Goal: Task Accomplishment & Management: Manage account settings

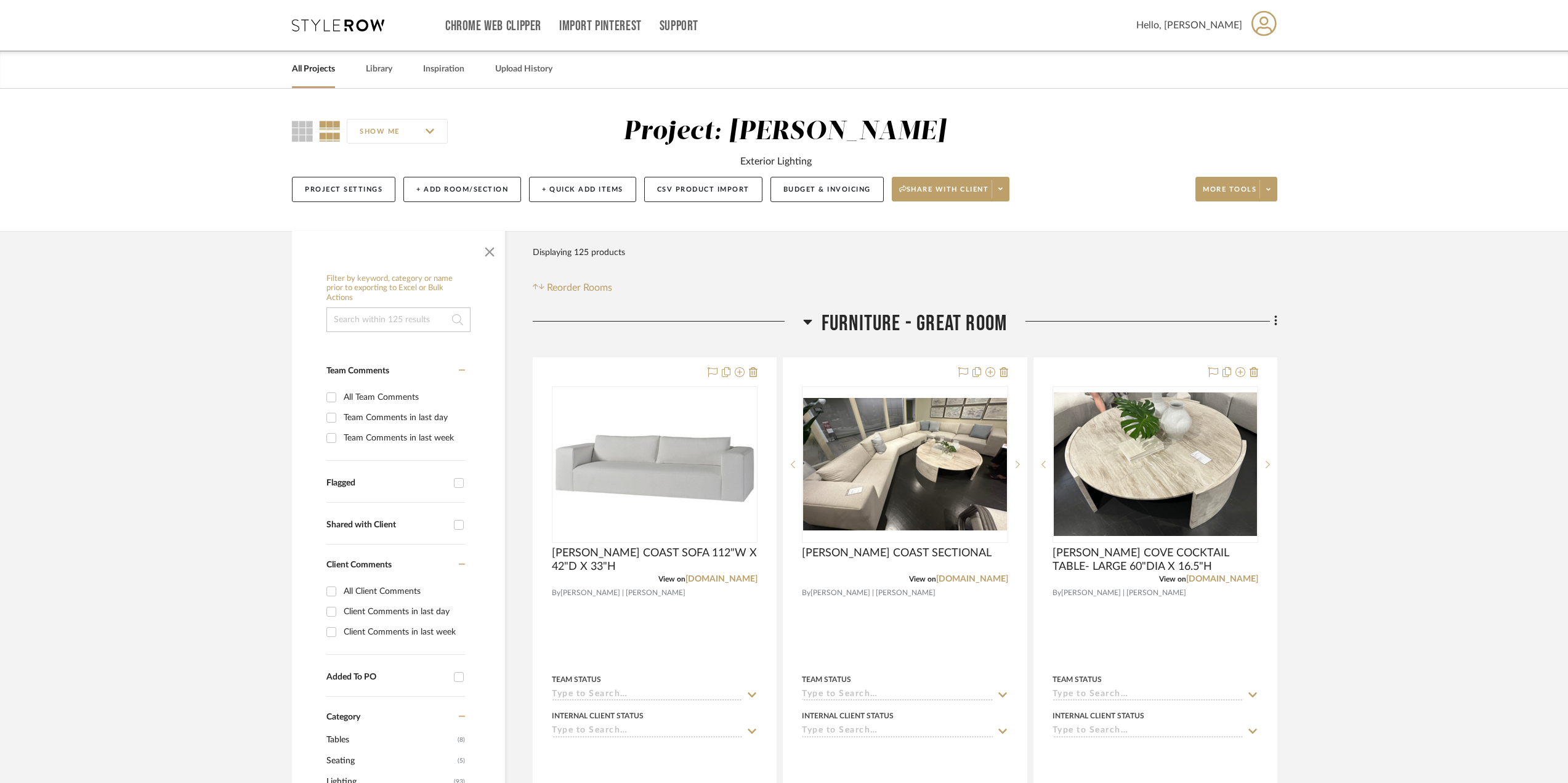
click at [334, 65] on link "All Projects" at bounding box center [313, 69] width 43 height 16
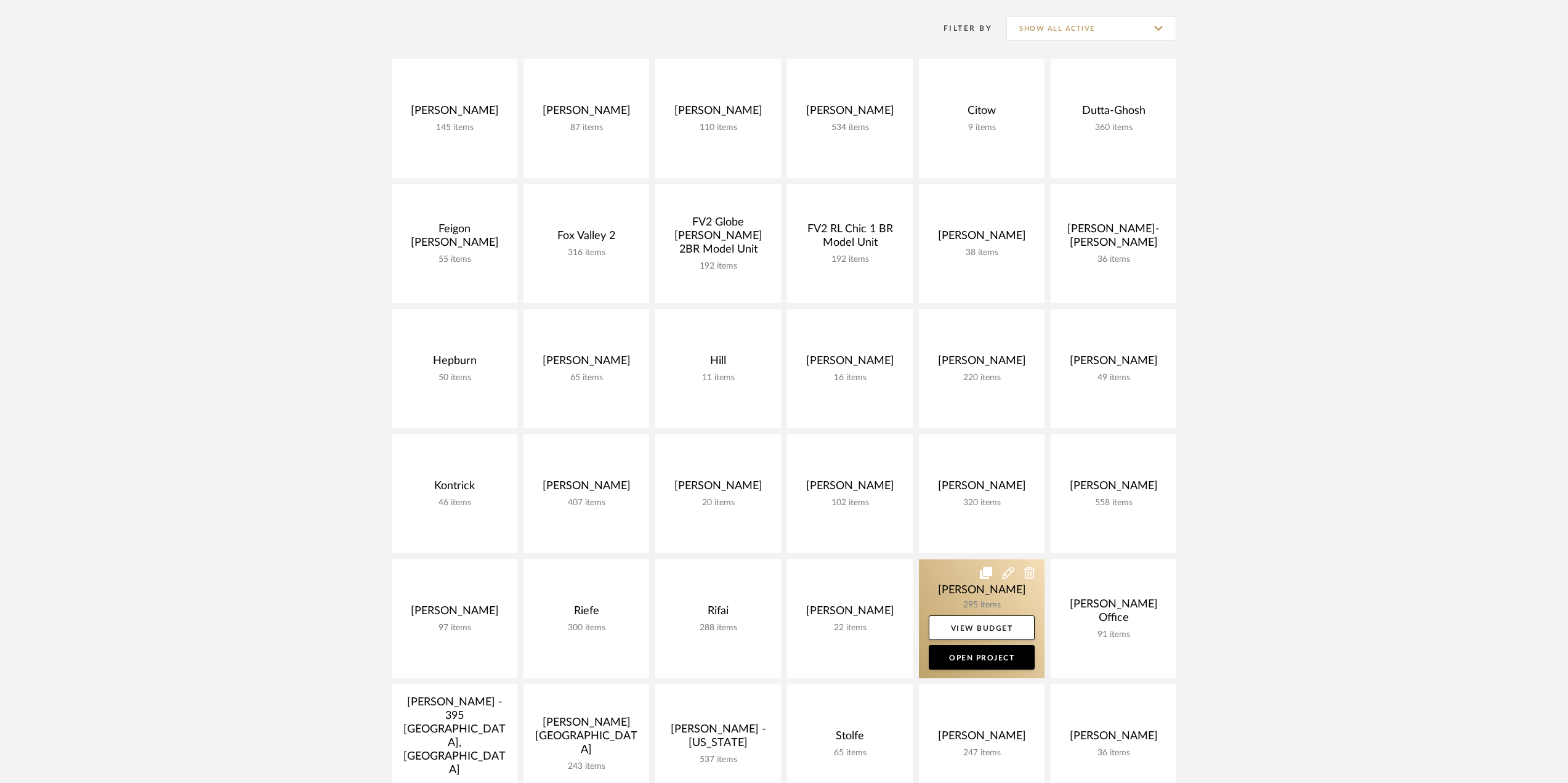
scroll to position [308, 0]
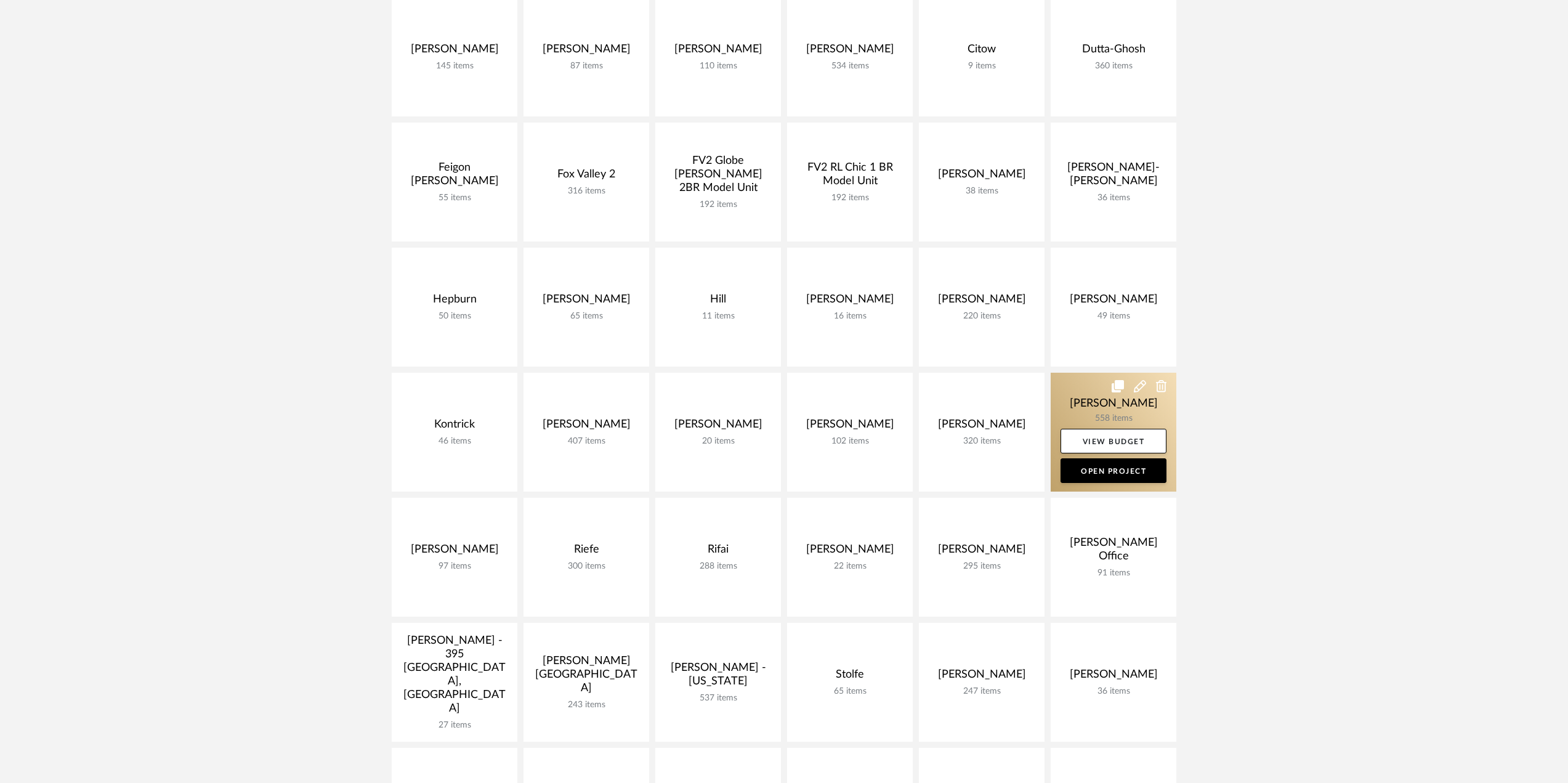
click at [1109, 408] on link at bounding box center [1113, 432] width 126 height 119
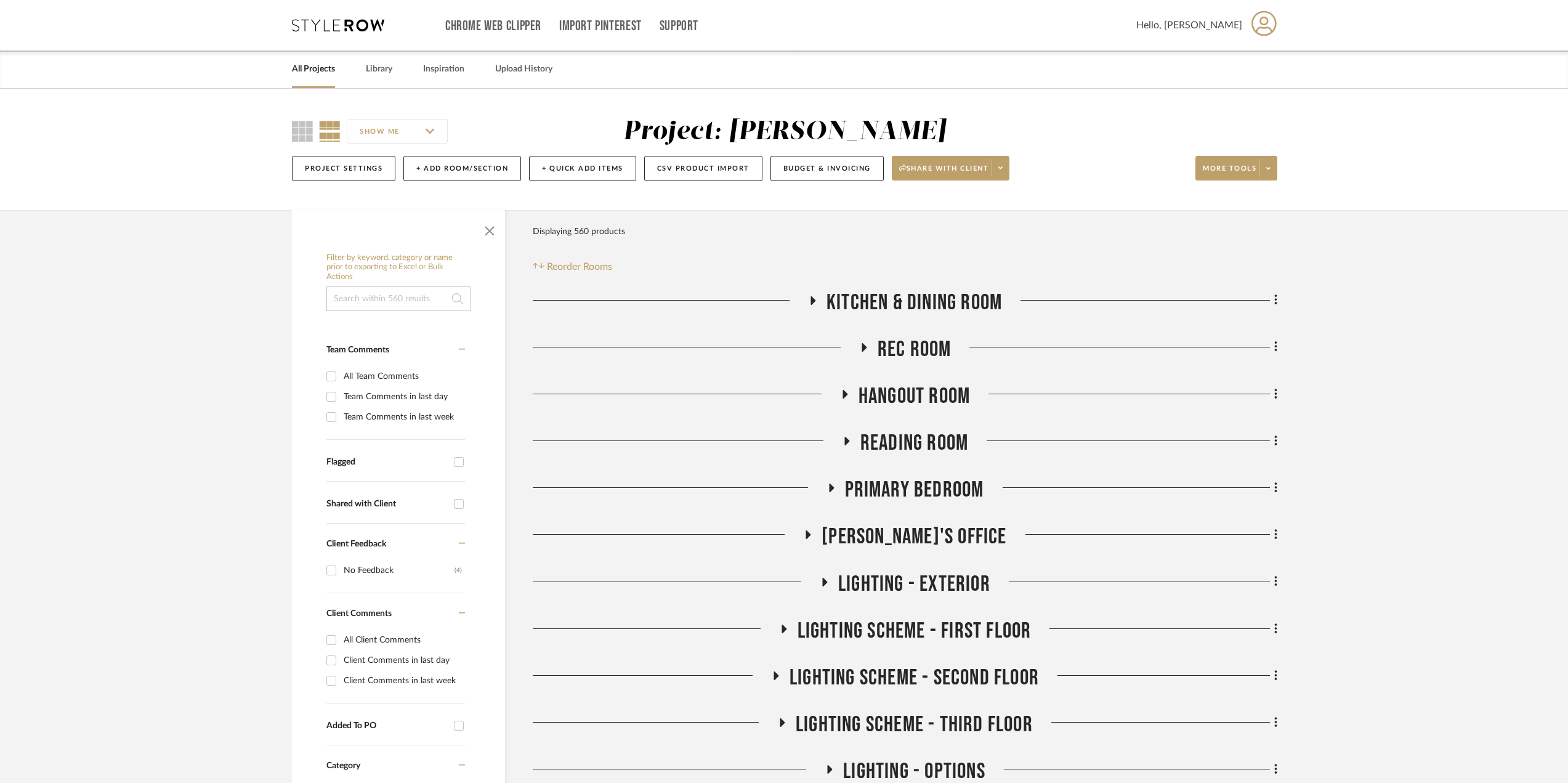
scroll to position [61, 0]
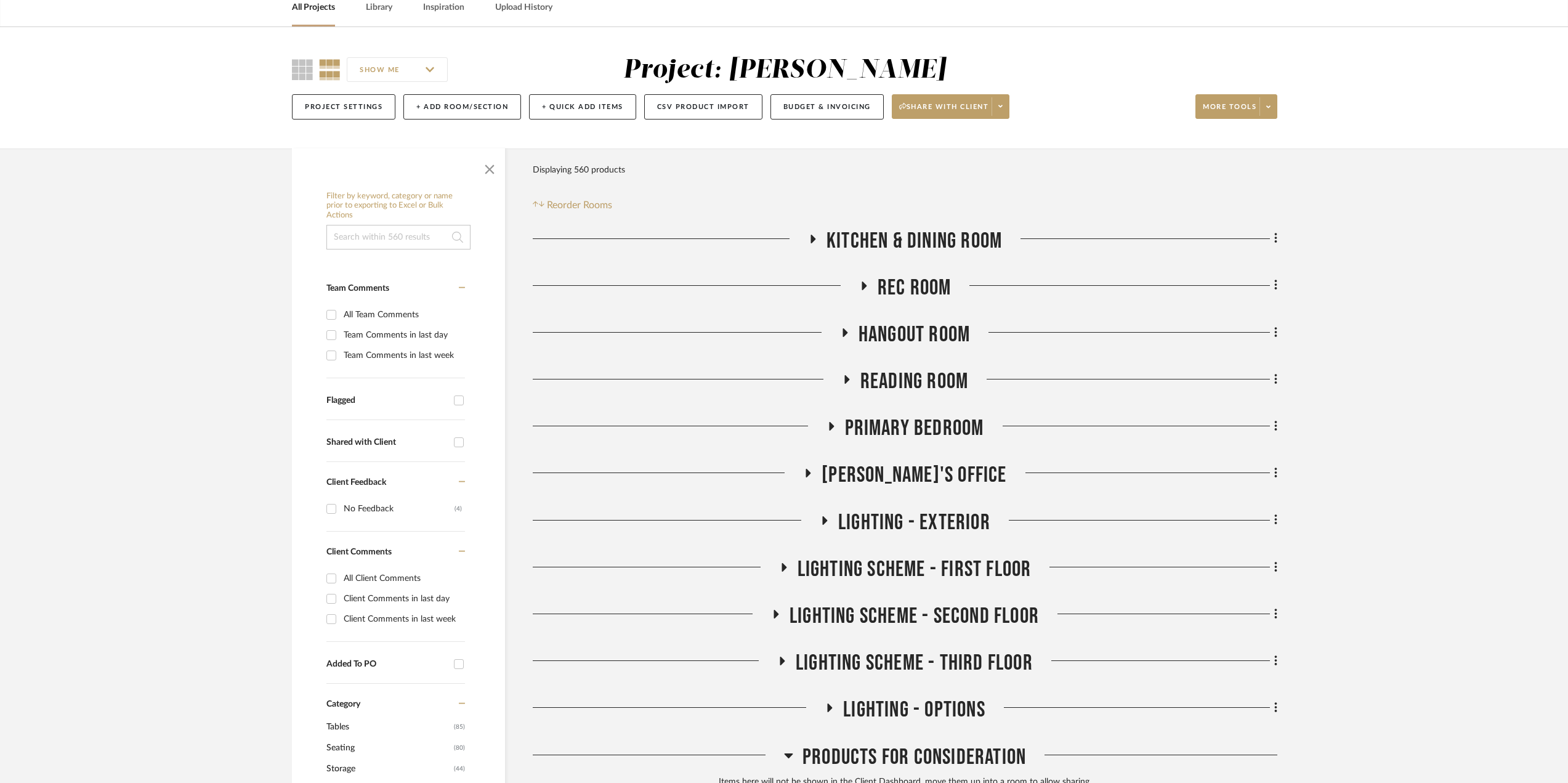
click at [842, 377] on icon at bounding box center [846, 380] width 15 height 9
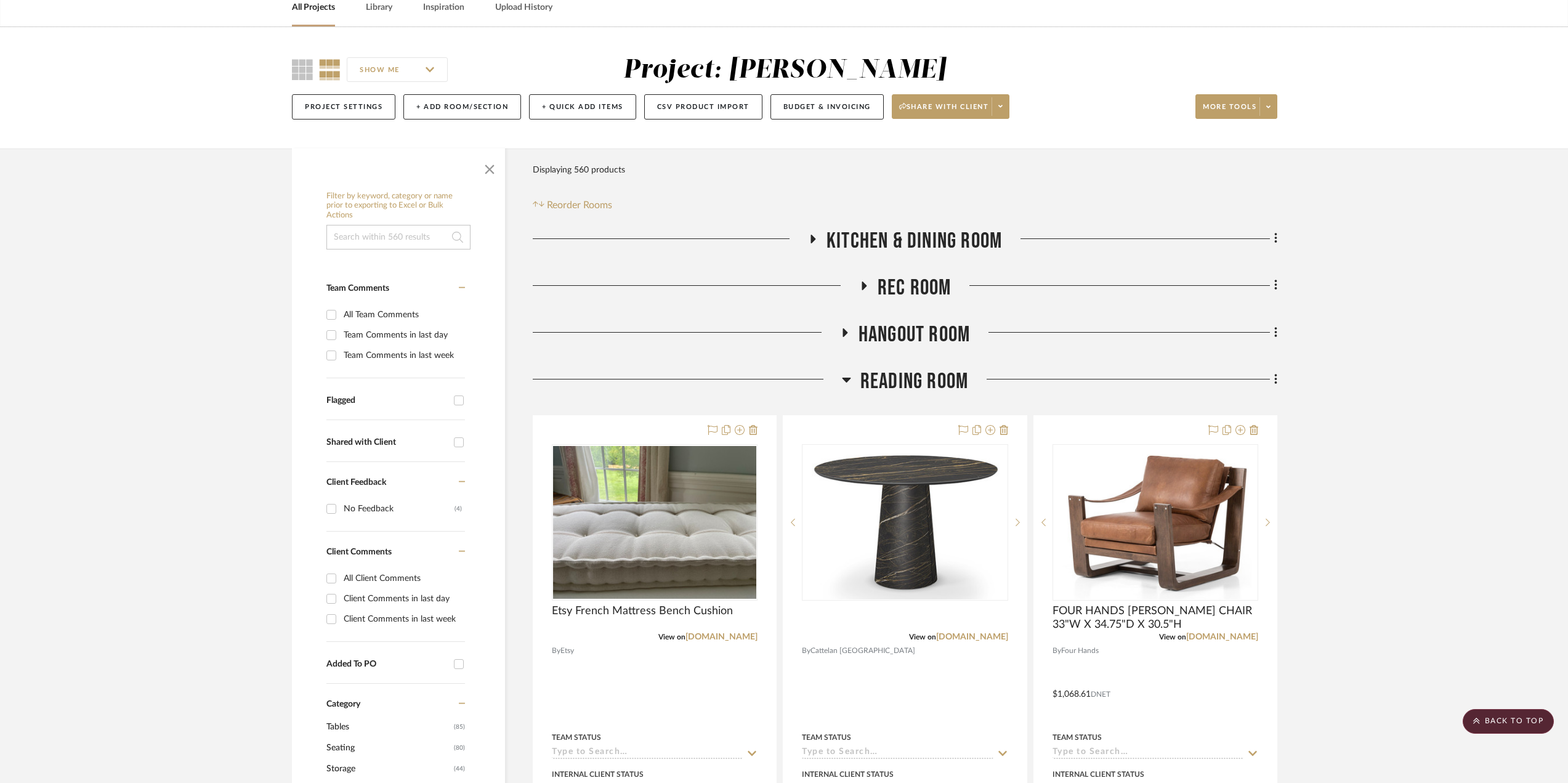
scroll to position [0, 0]
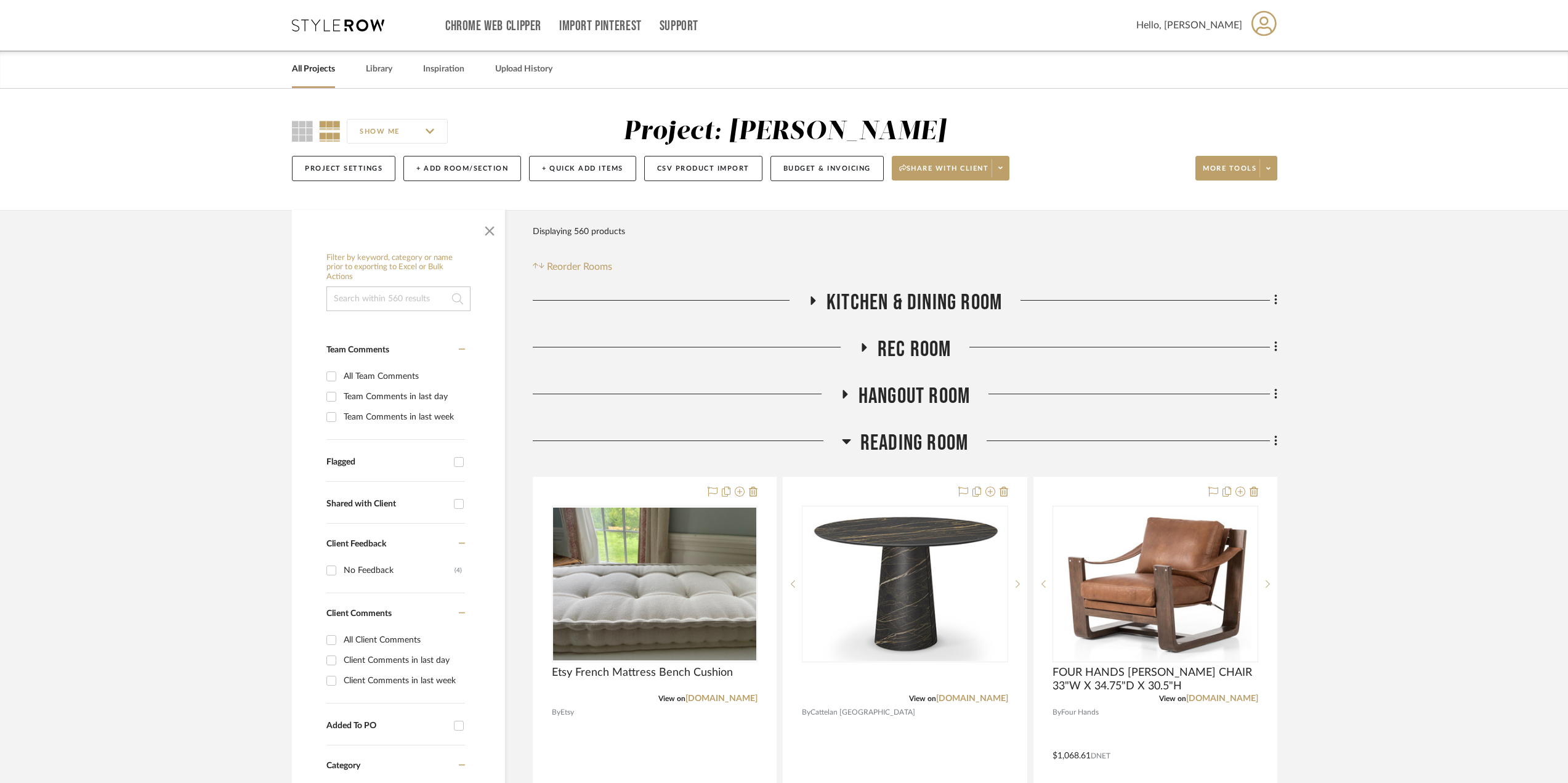
drag, startPoint x: 302, startPoint y: 130, endPoint x: 540, endPoint y: 203, distance: 248.9
click at [302, 130] on icon at bounding box center [302, 131] width 21 height 21
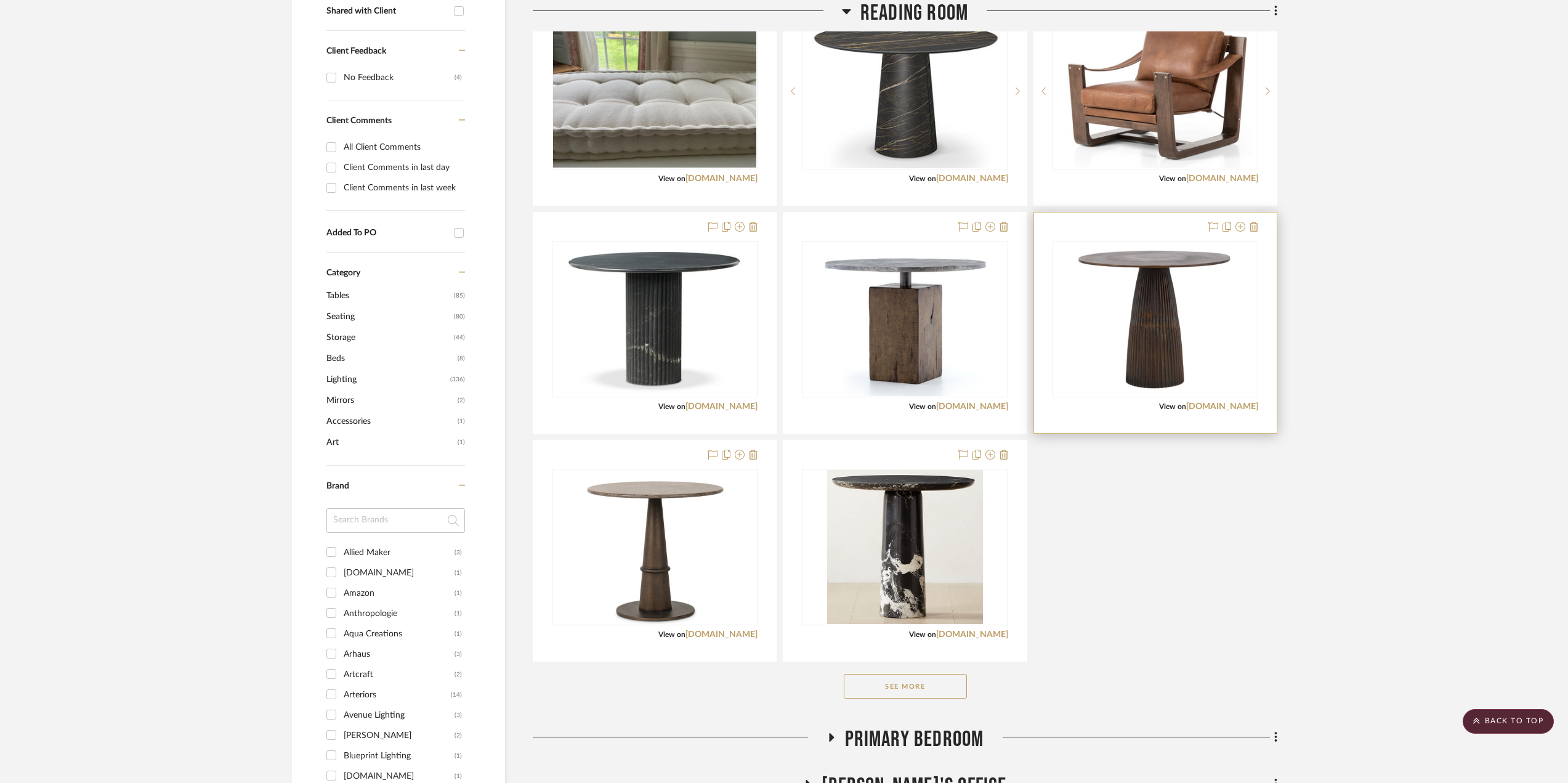
scroll to position [431, 0]
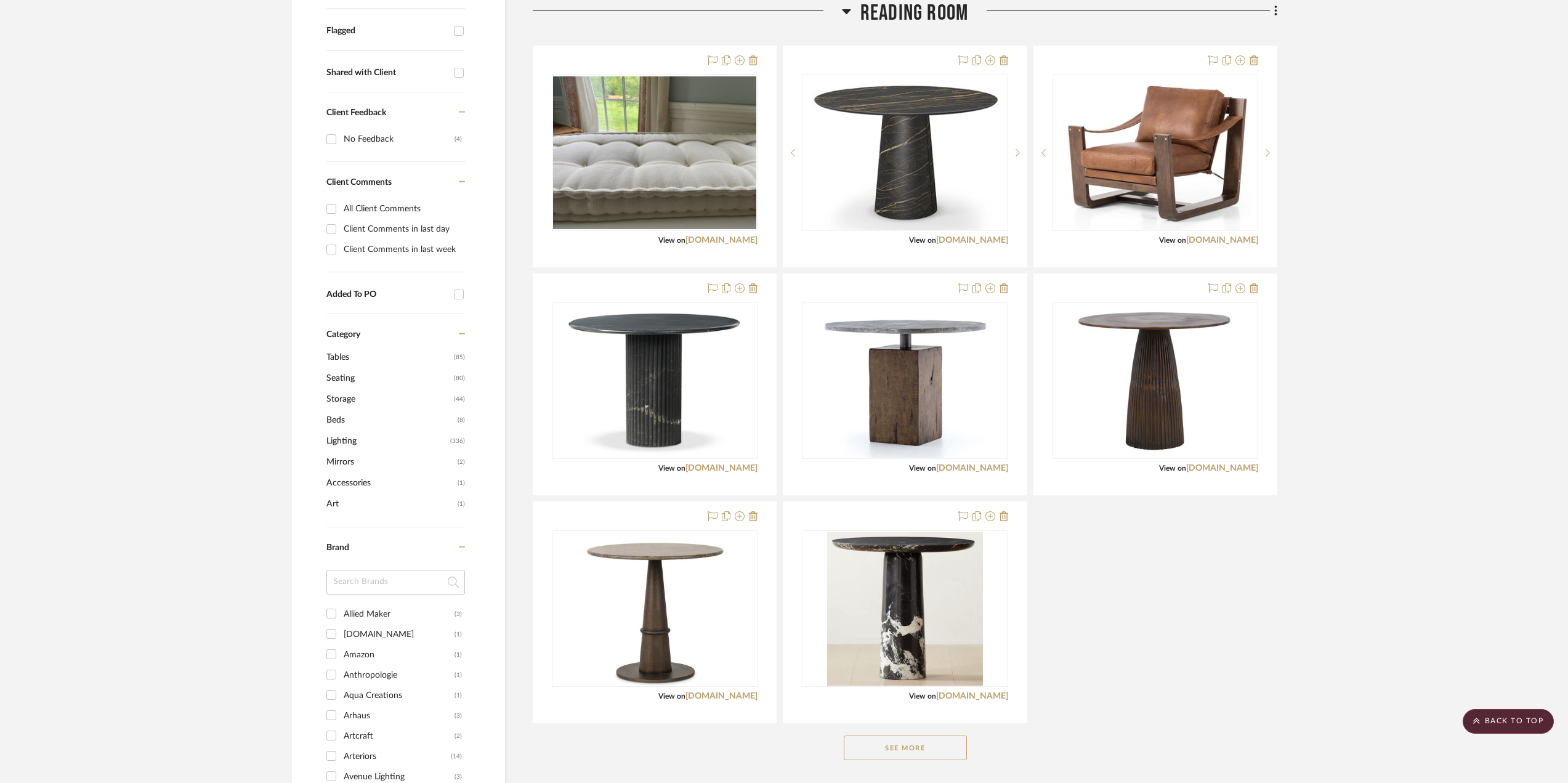
click at [845, 11] on icon at bounding box center [846, 12] width 9 height 5
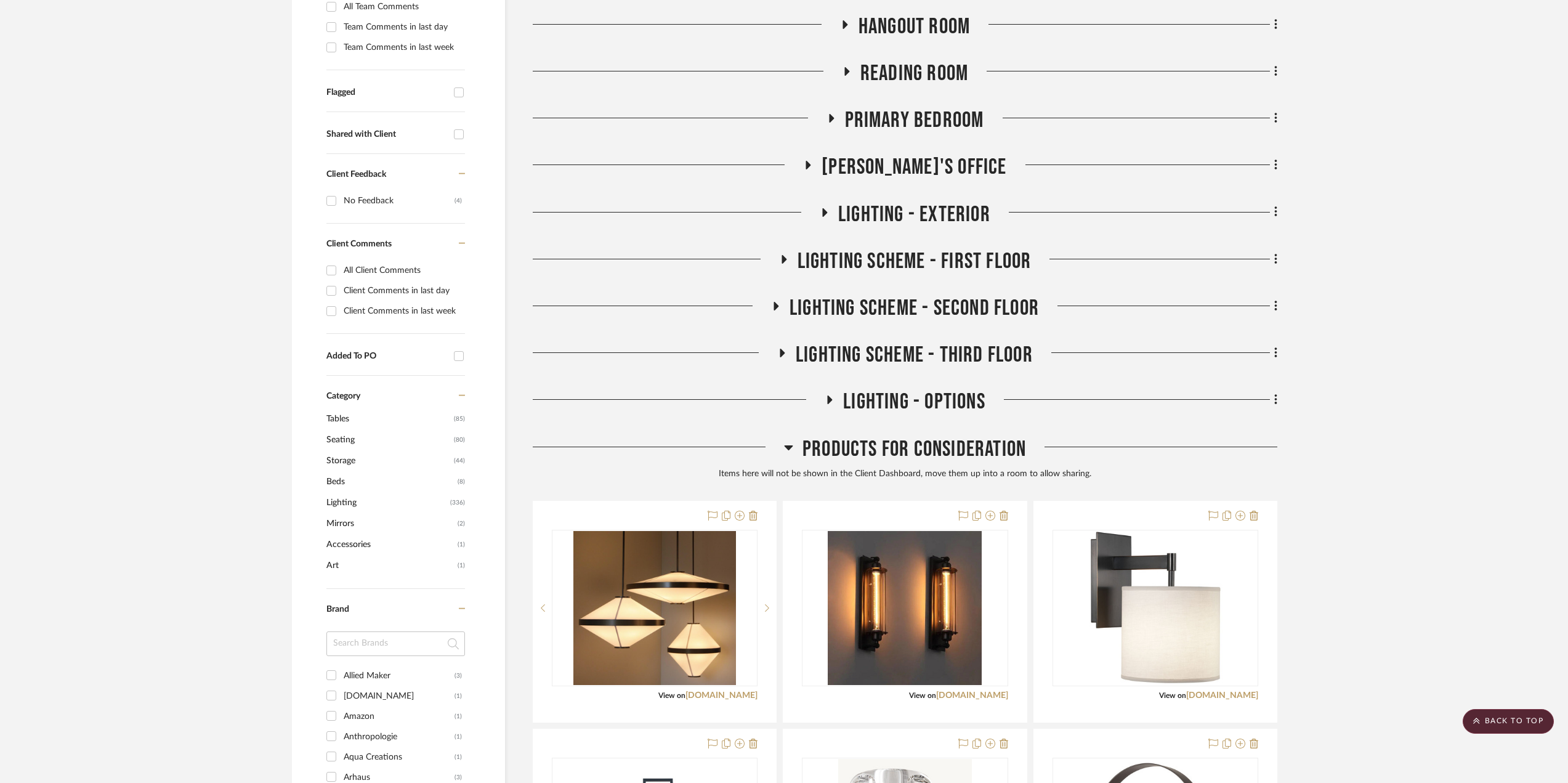
scroll to position [246, 0]
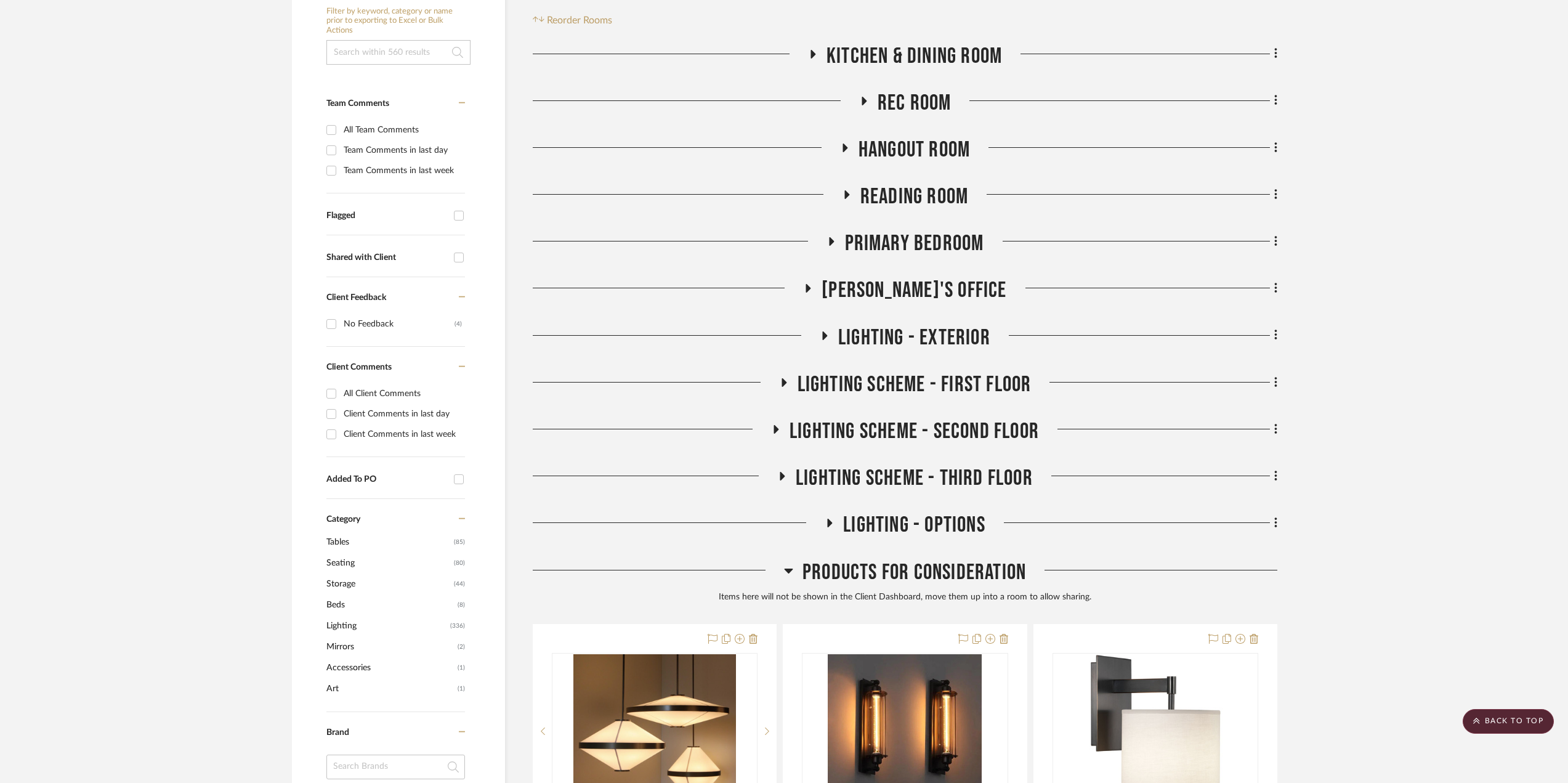
click at [833, 244] on icon at bounding box center [830, 242] width 15 height 9
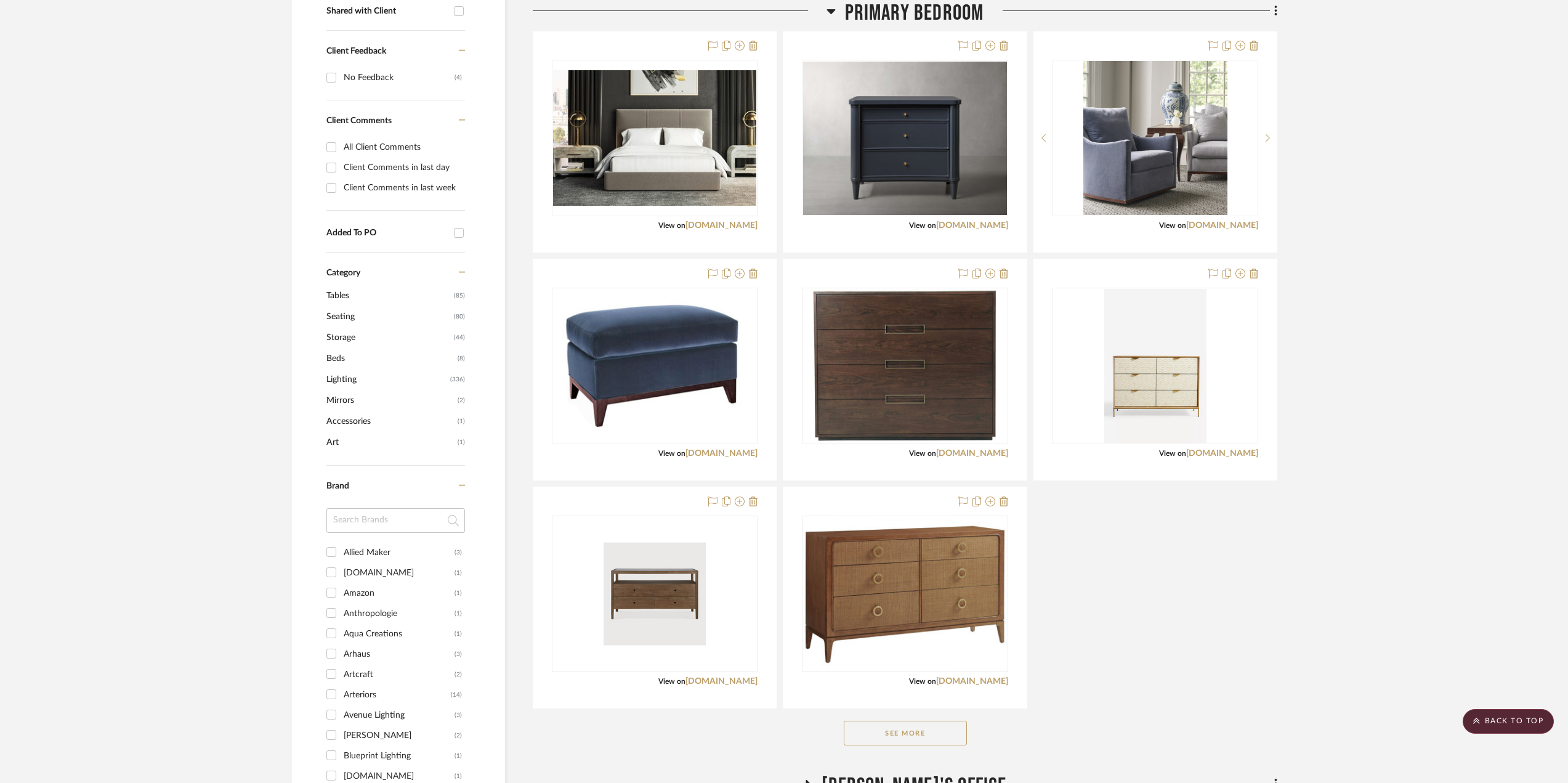
scroll to position [185, 0]
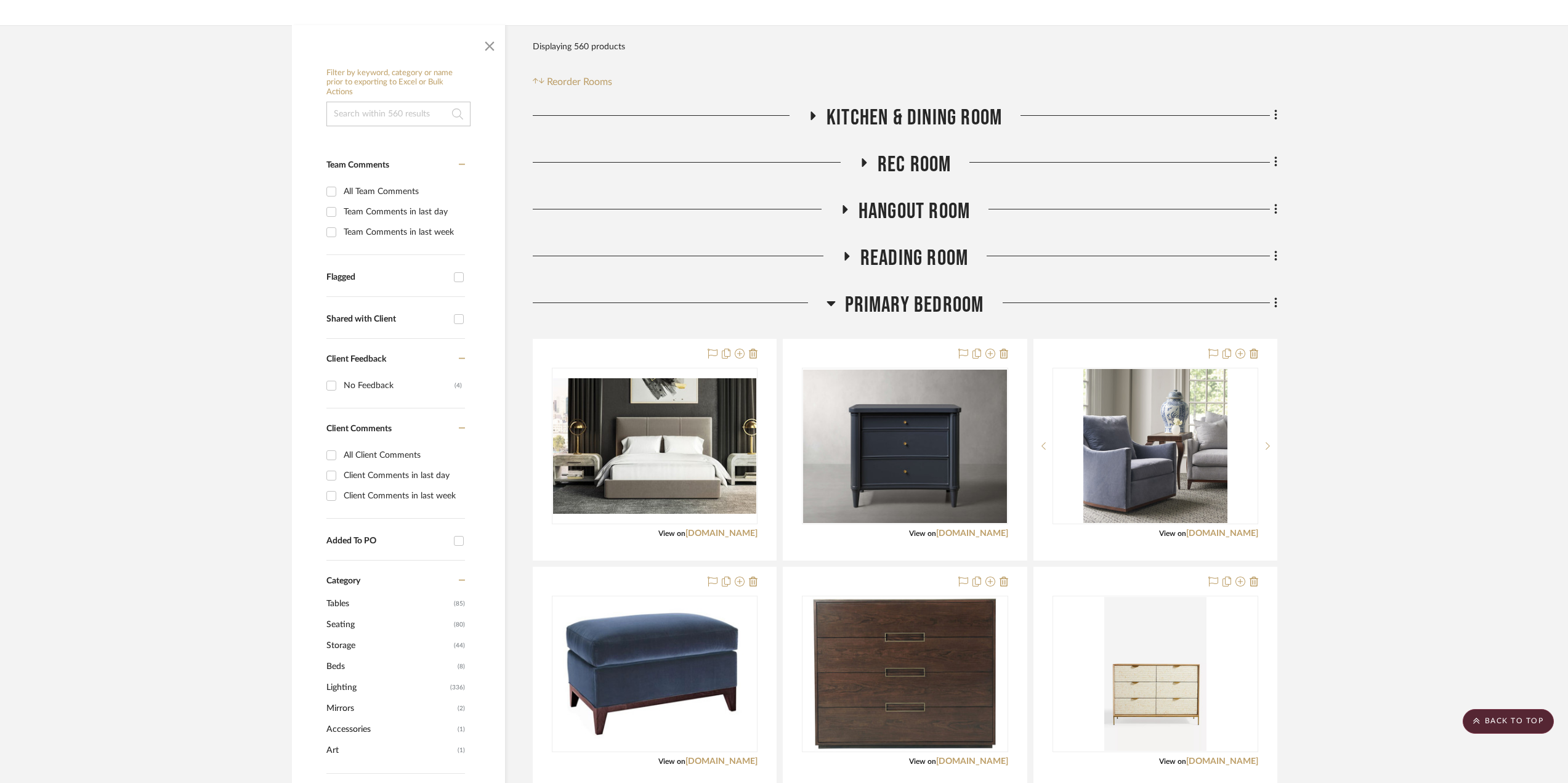
click at [839, 305] on h3 "Primary Bedroom" at bounding box center [905, 305] width 158 height 27
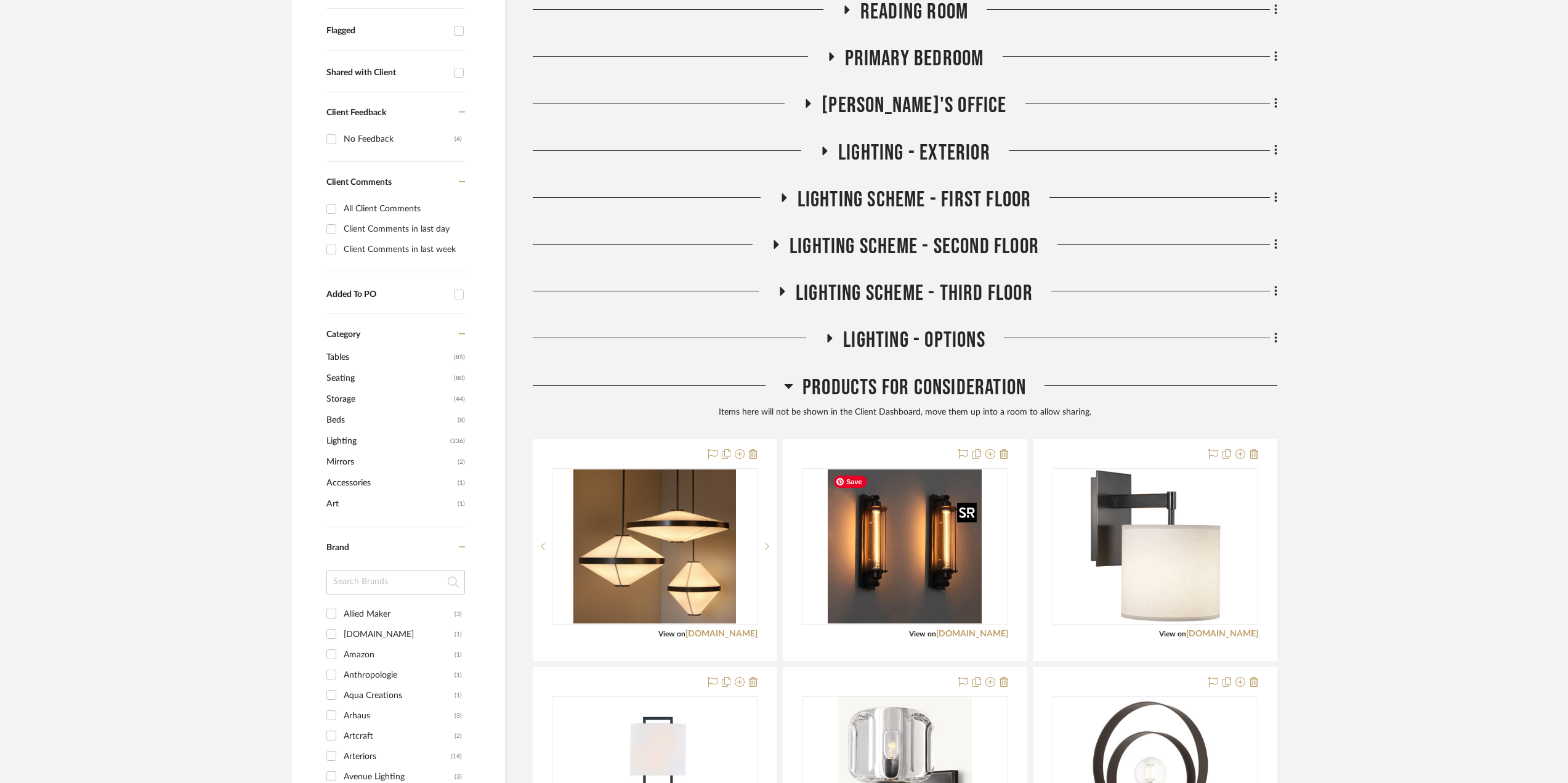
scroll to position [246, 0]
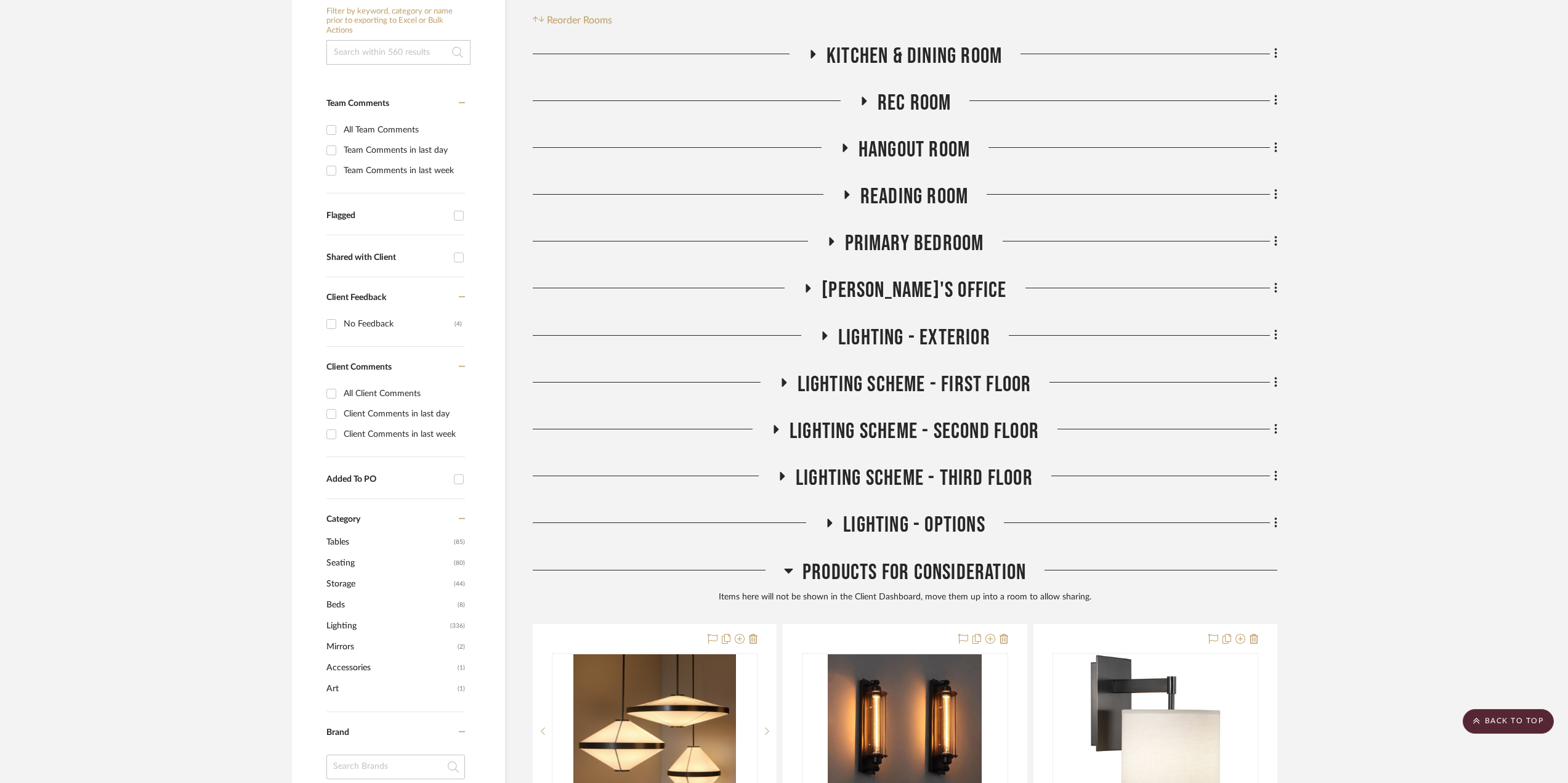
click at [846, 197] on icon at bounding box center [847, 195] width 5 height 9
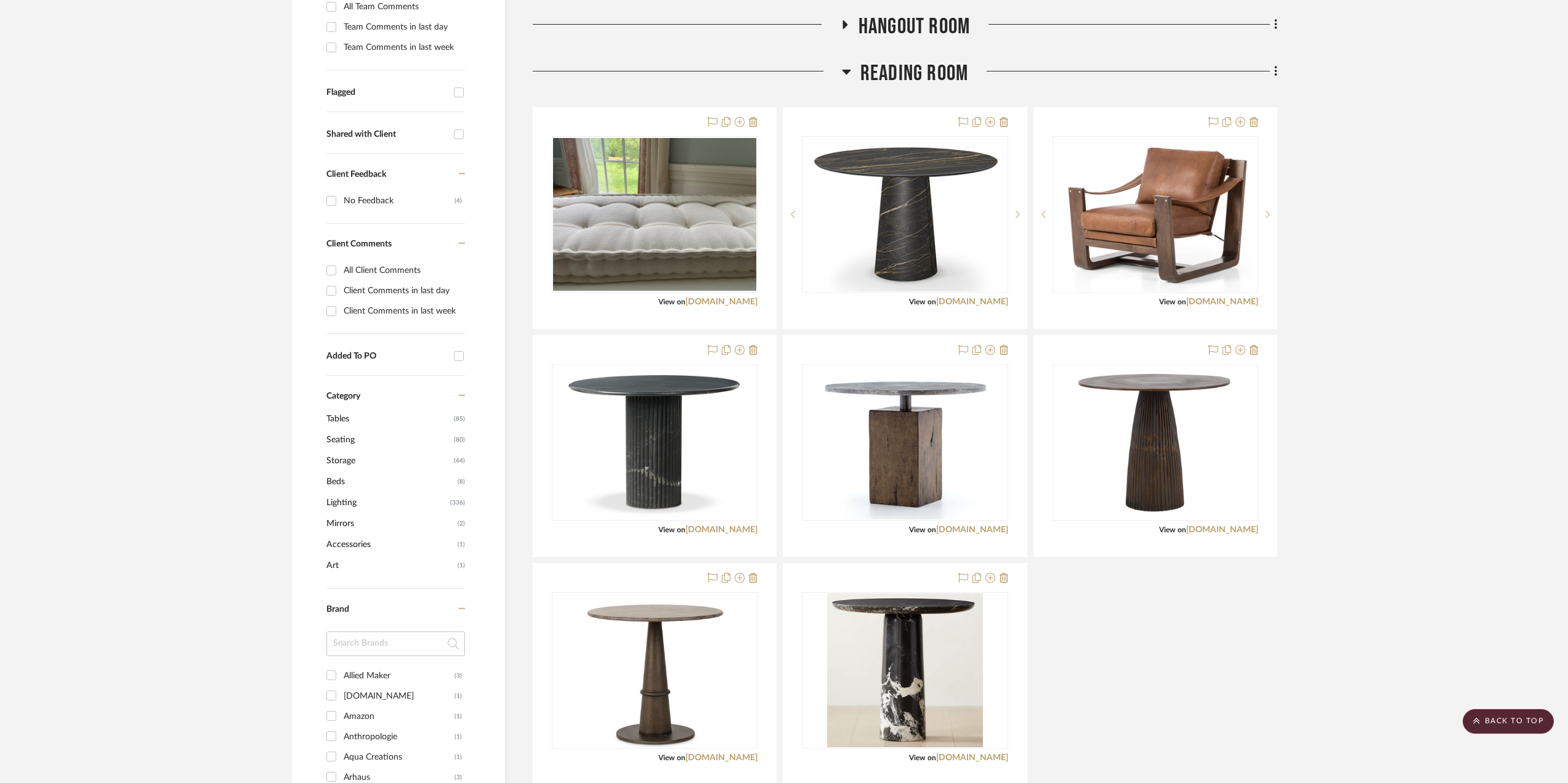
scroll to position [0, 0]
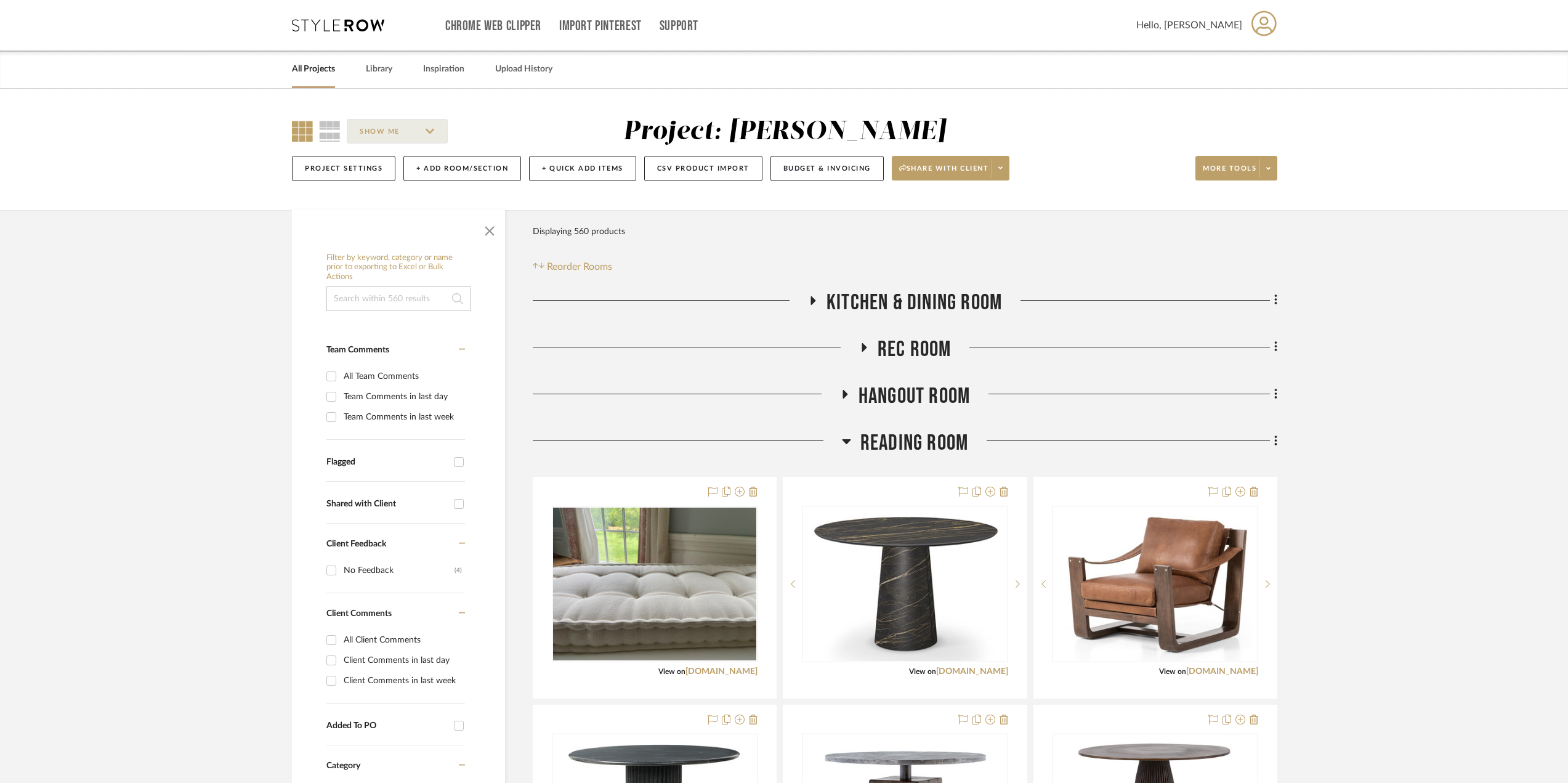
drag, startPoint x: 318, startPoint y: 126, endPoint x: 449, endPoint y: 201, distance: 151.0
click at [319, 127] on div "SHOW ME" at bounding box center [404, 131] width 225 height 30
click at [333, 137] on icon at bounding box center [330, 131] width 22 height 21
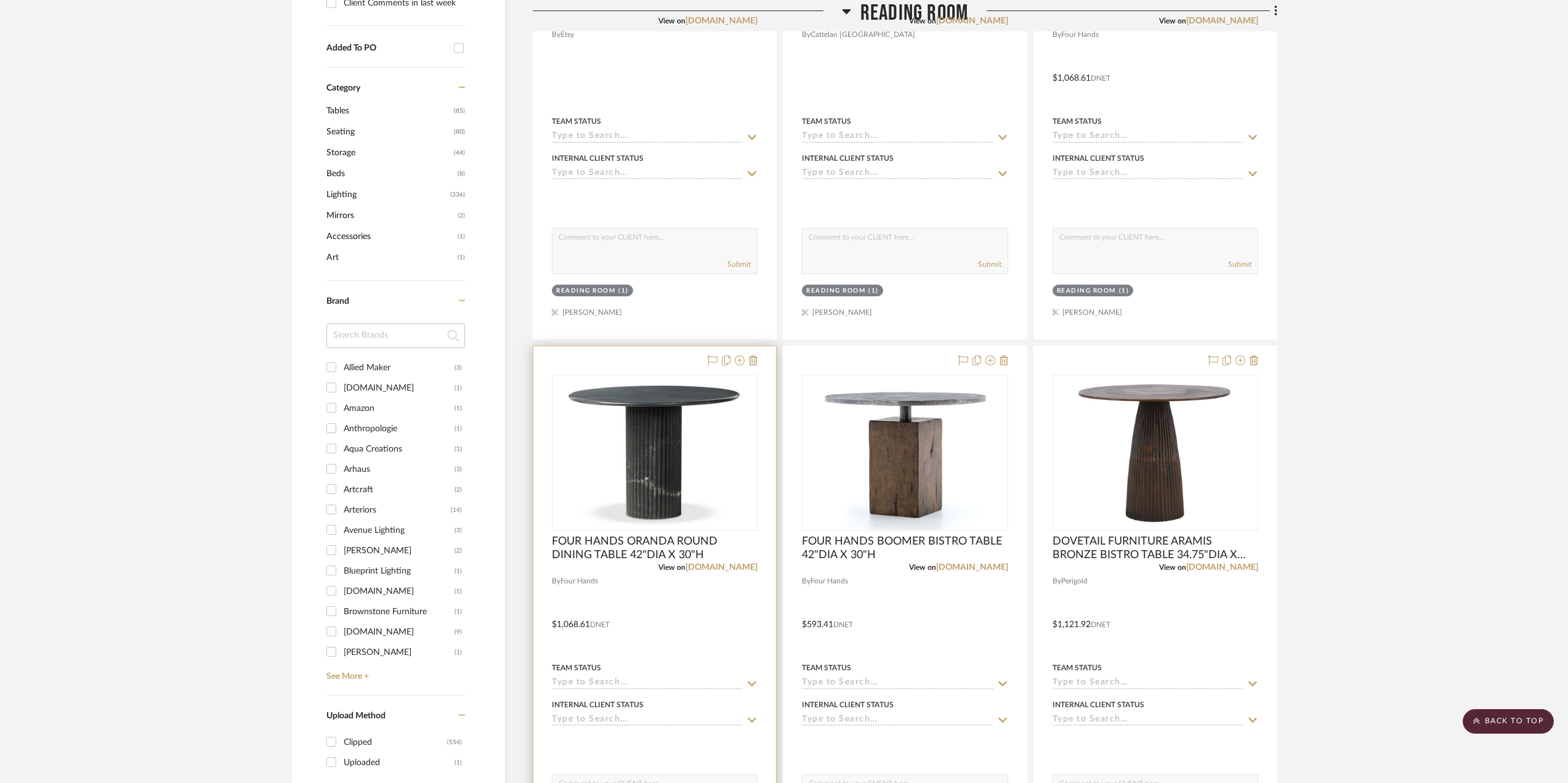
scroll to position [801, 0]
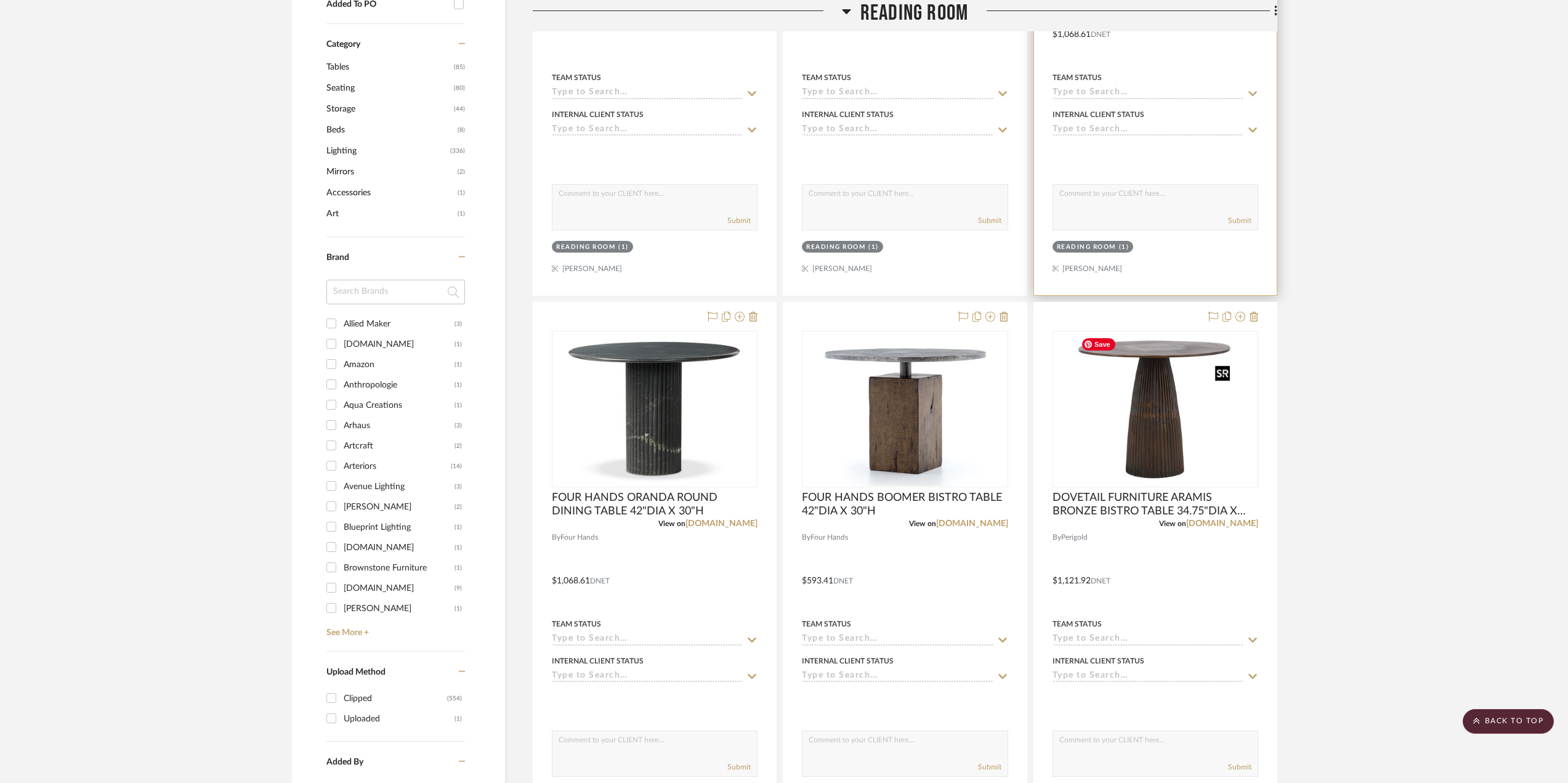
drag, startPoint x: 1166, startPoint y: 327, endPoint x: 1171, endPoint y: 256, distance: 71.2
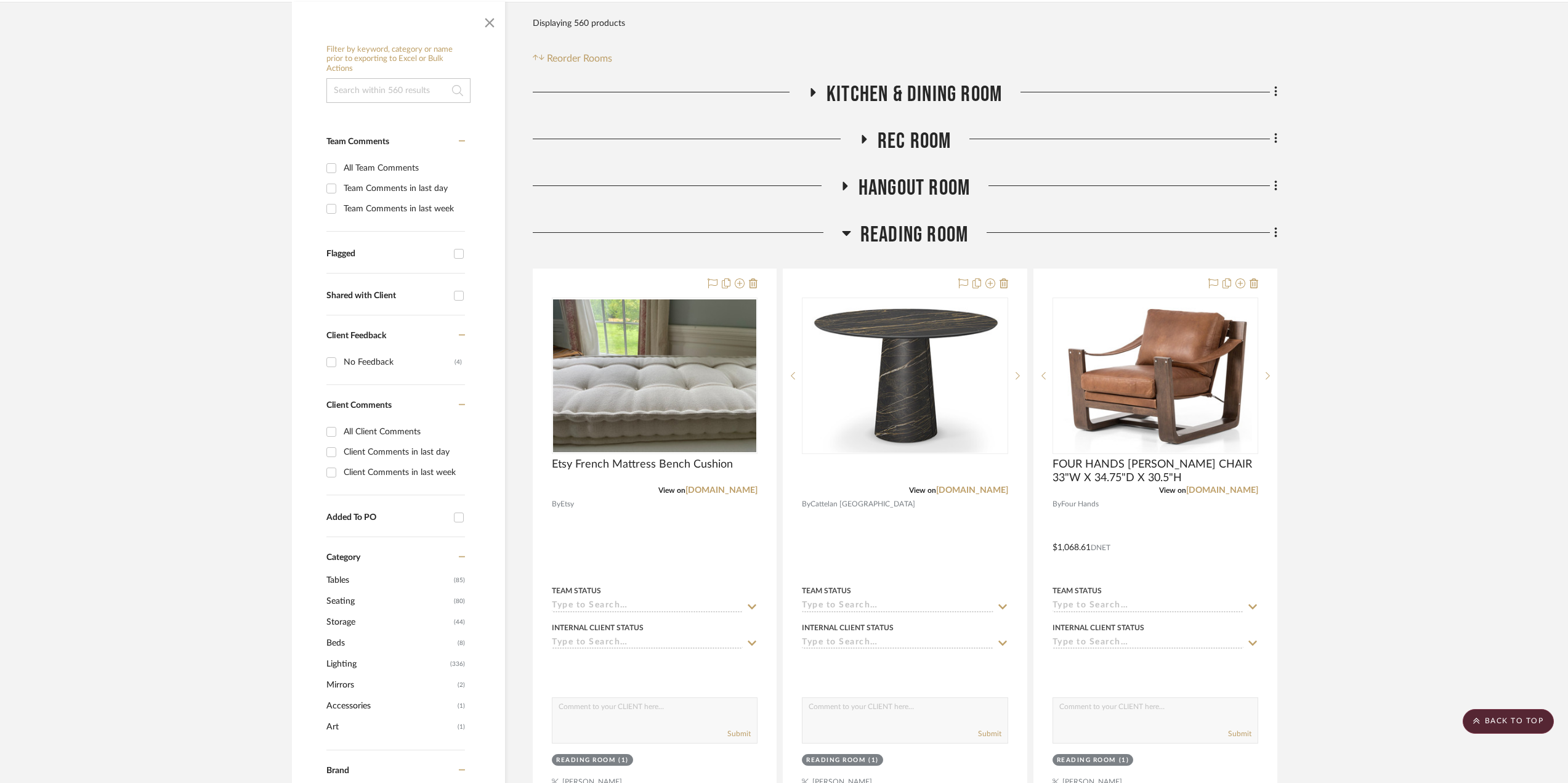
scroll to position [0, 0]
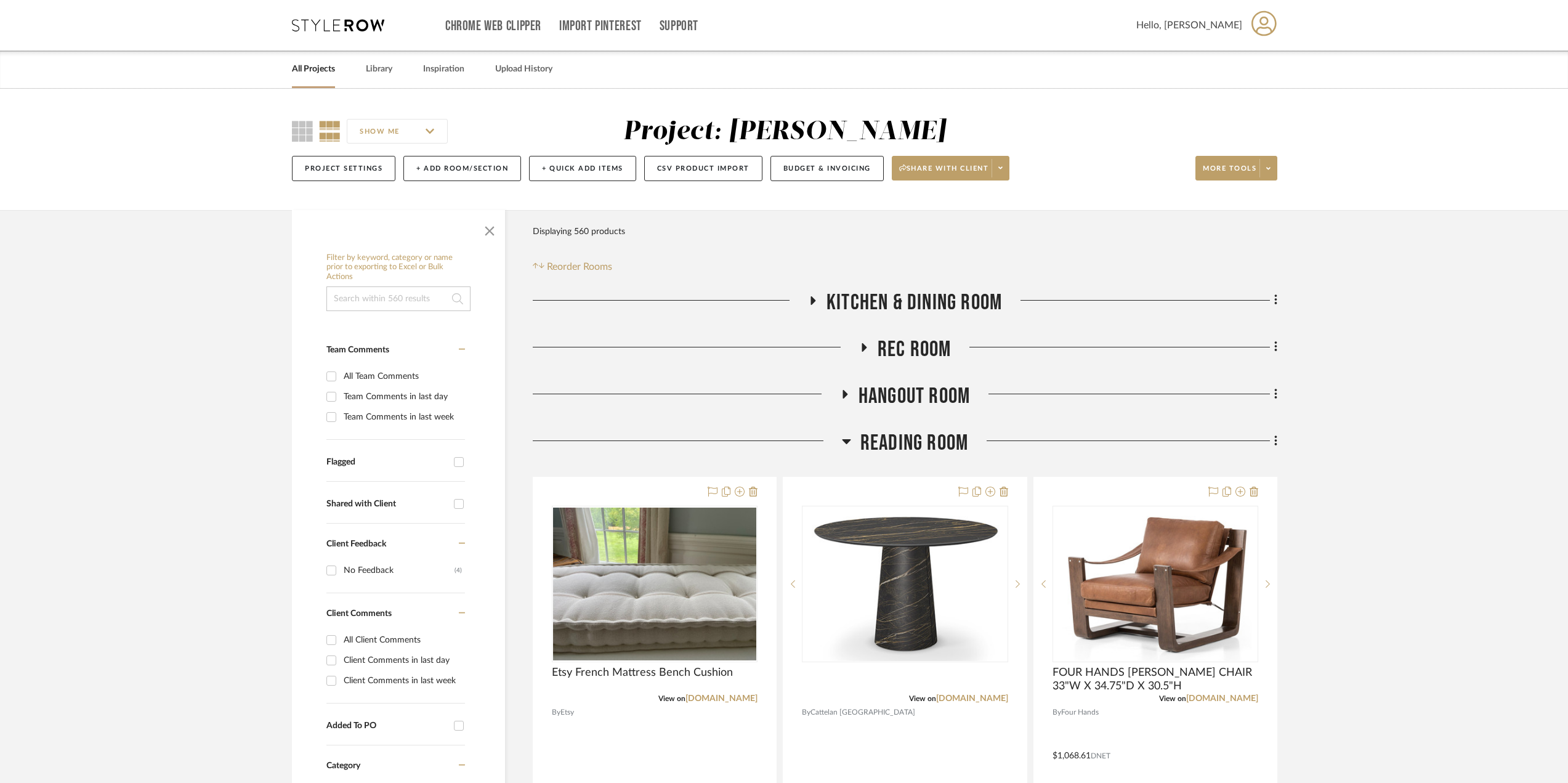
click at [850, 440] on icon at bounding box center [846, 442] width 9 height 5
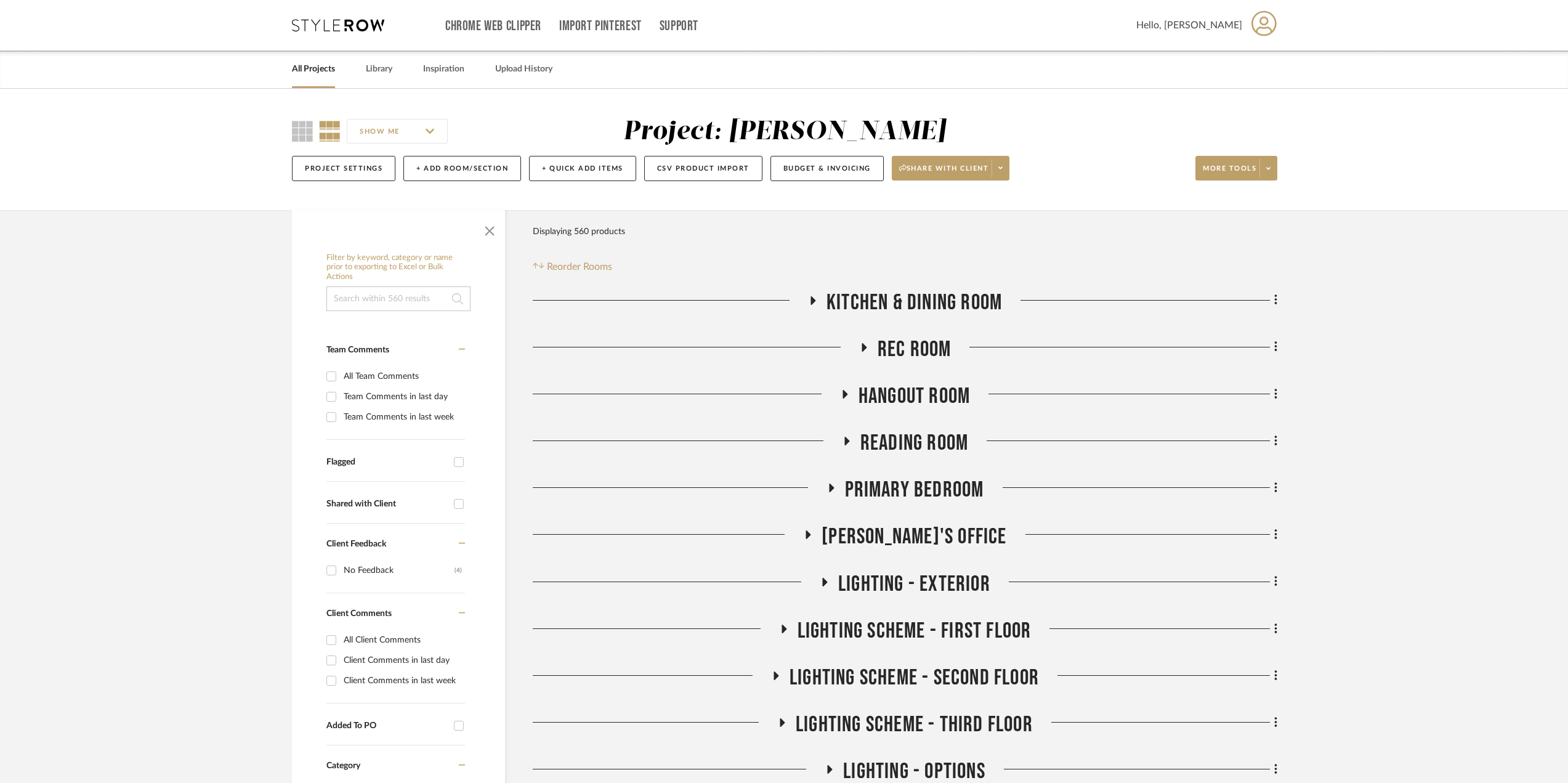
scroll to position [246, 0]
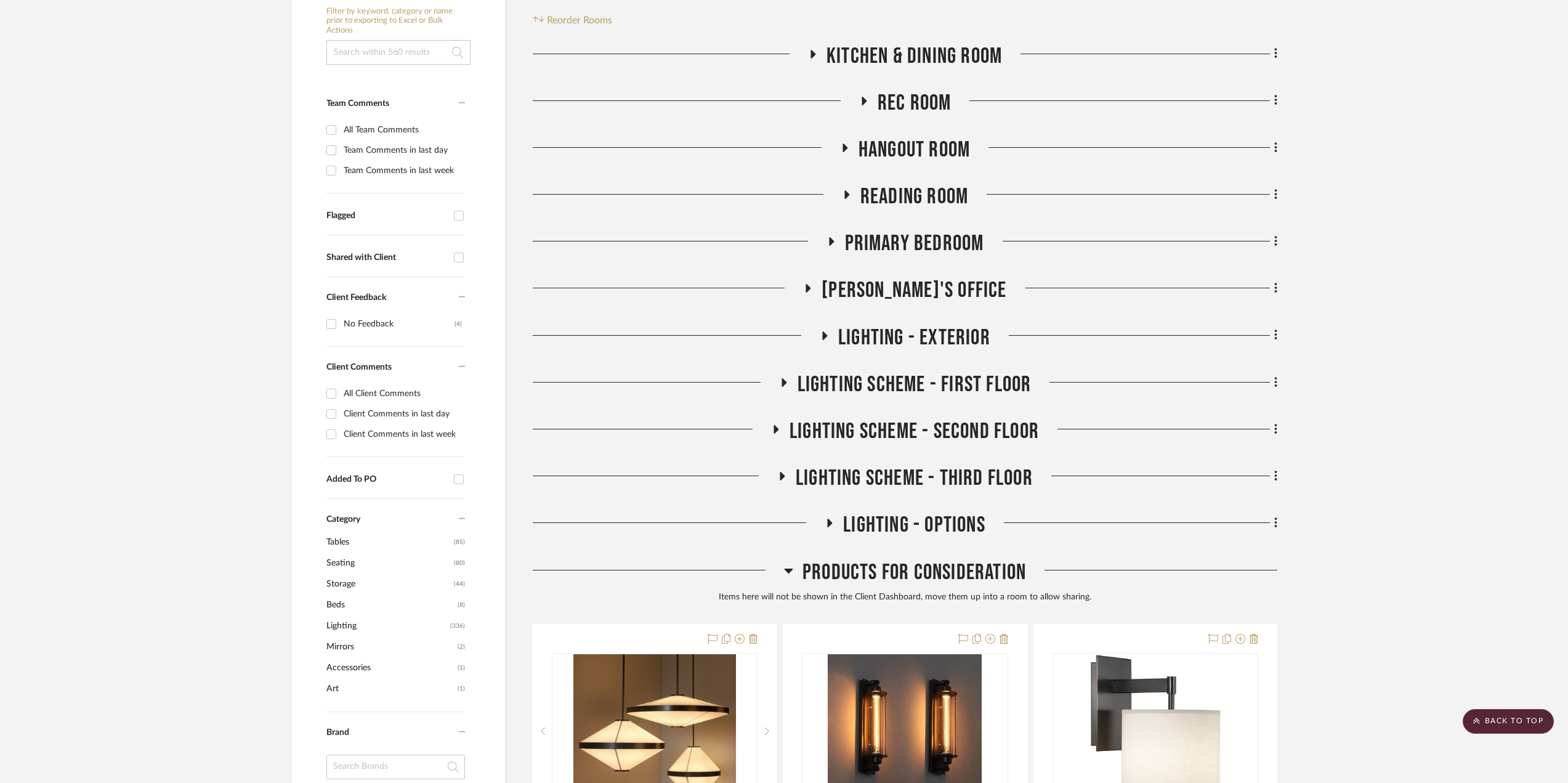
click at [816, 285] on icon at bounding box center [807, 289] width 15 height 9
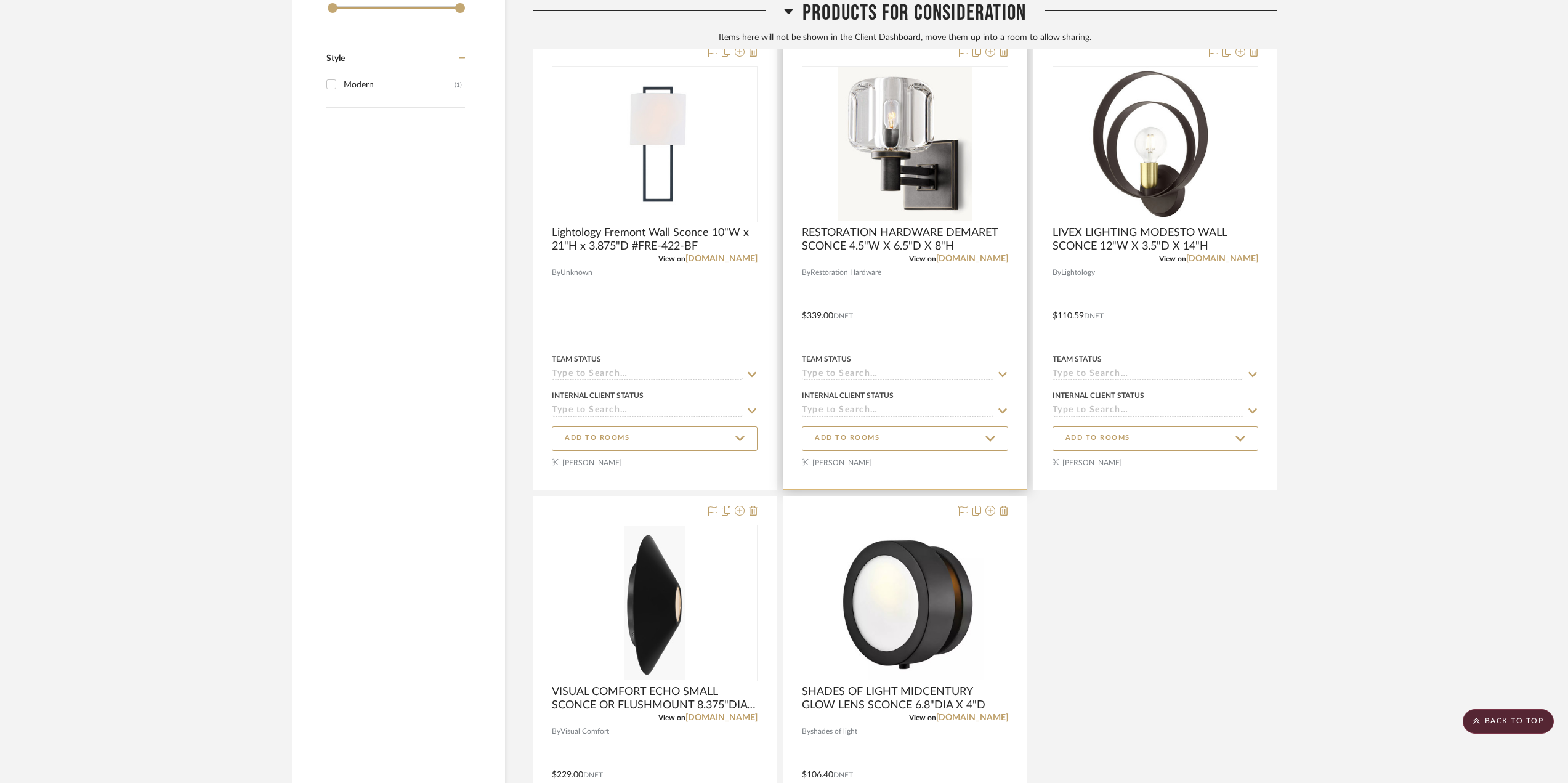
scroll to position [2145, 0]
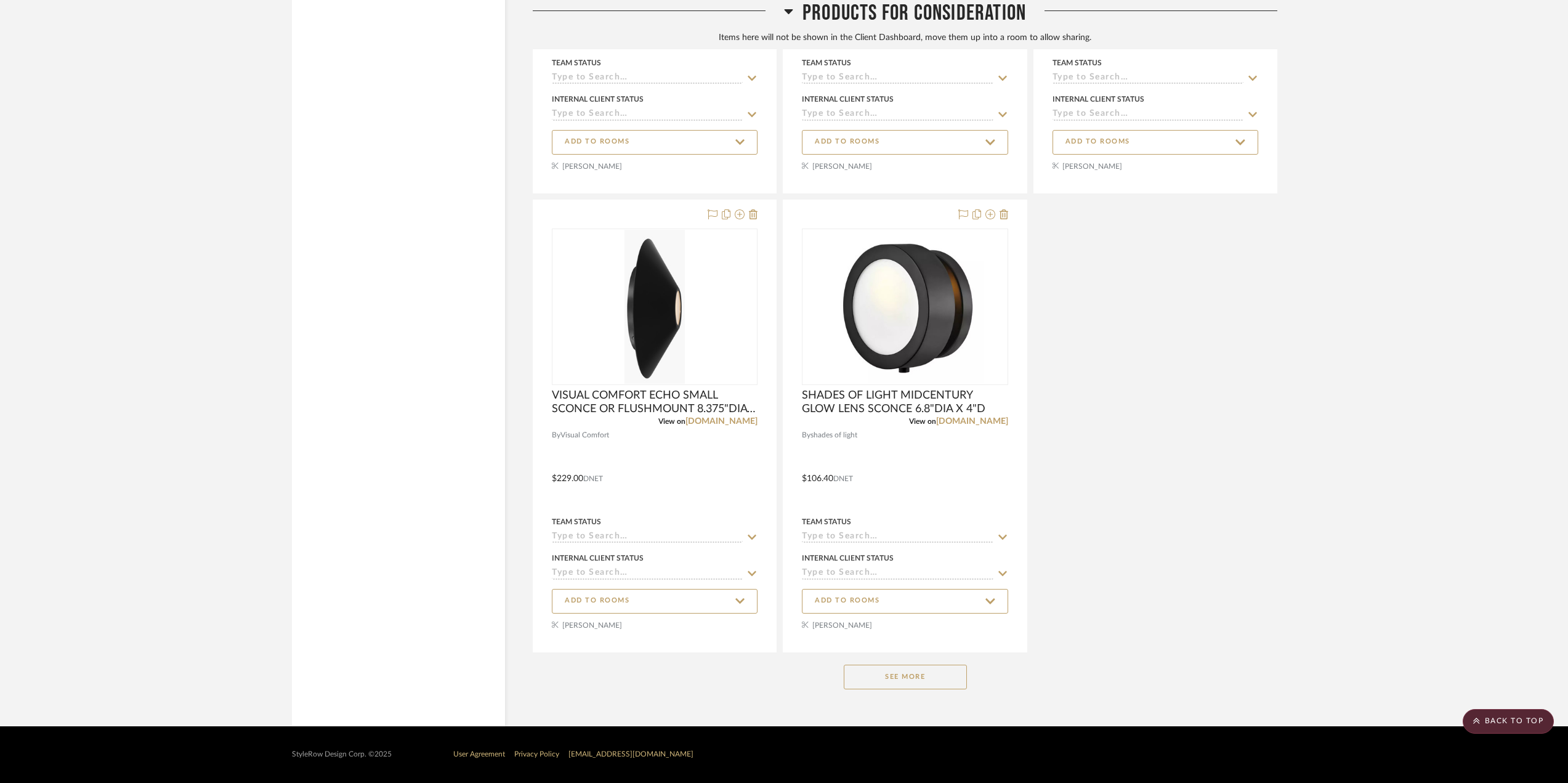
click at [947, 675] on button "See More" at bounding box center [905, 677] width 123 height 25
click at [940, 652] on div at bounding box center [904, 425] width 242 height 451
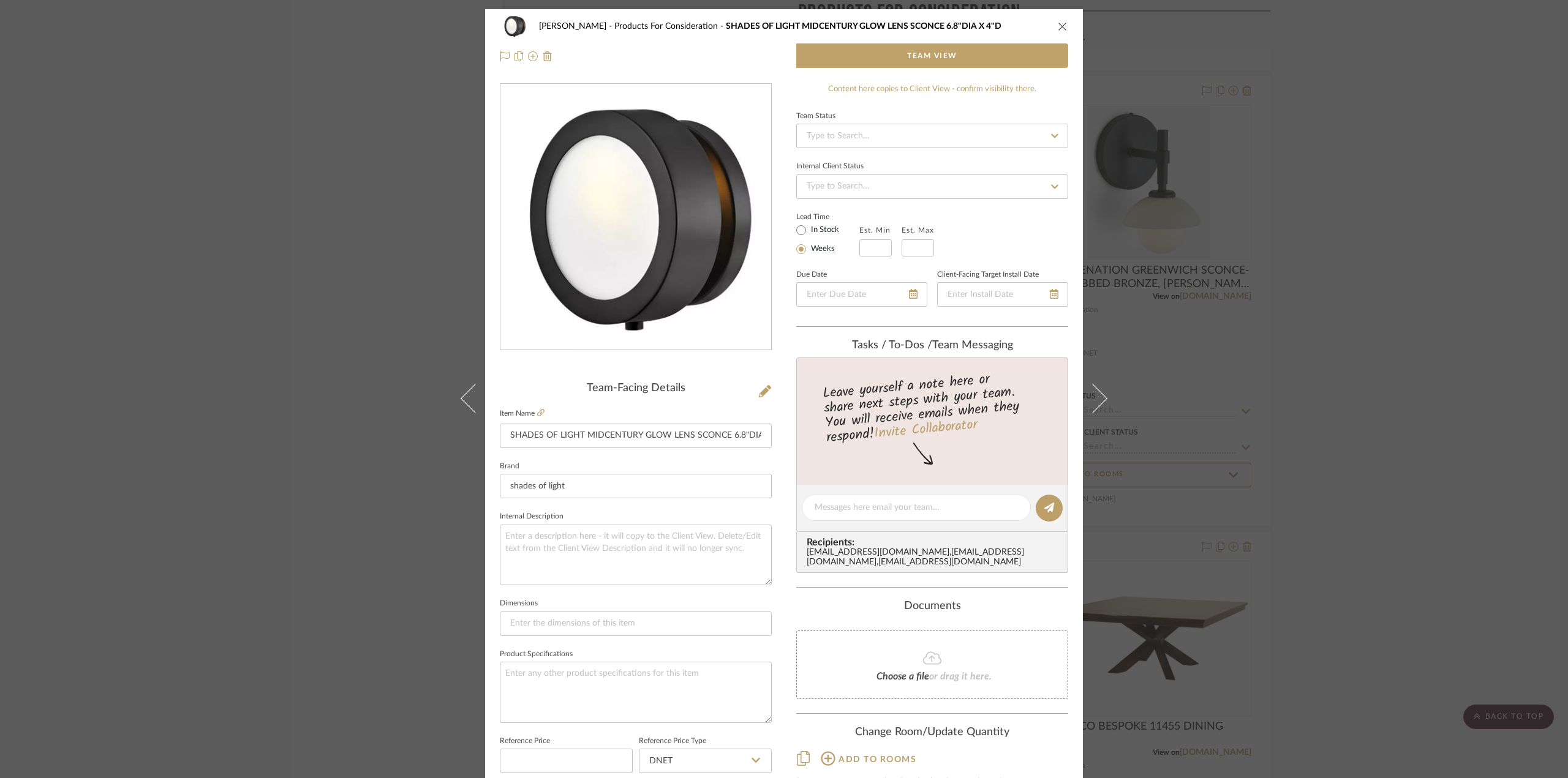
scroll to position [64, 0]
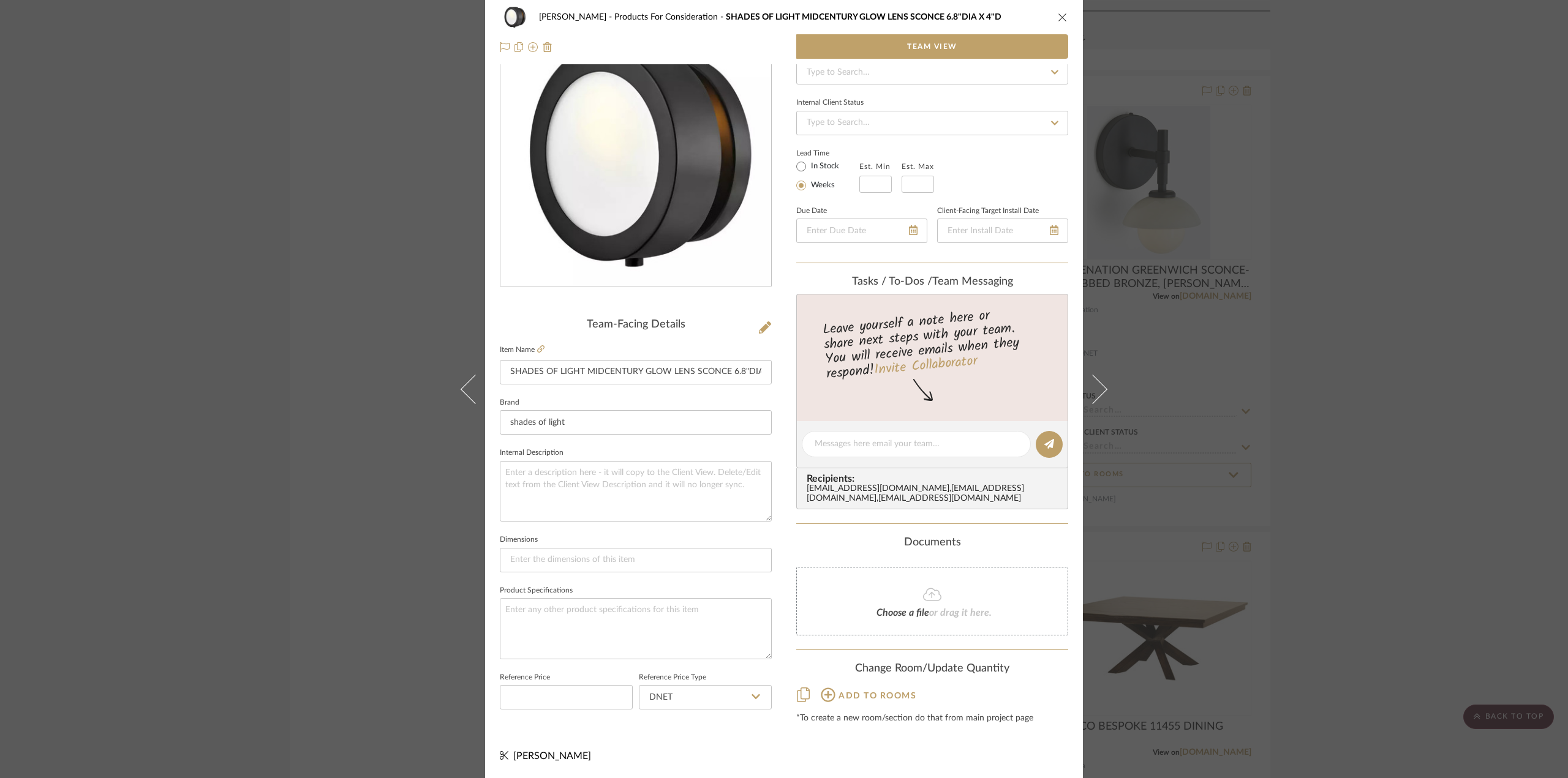
click at [1061, 20] on icon "close" at bounding box center [1063, 17] width 10 height 10
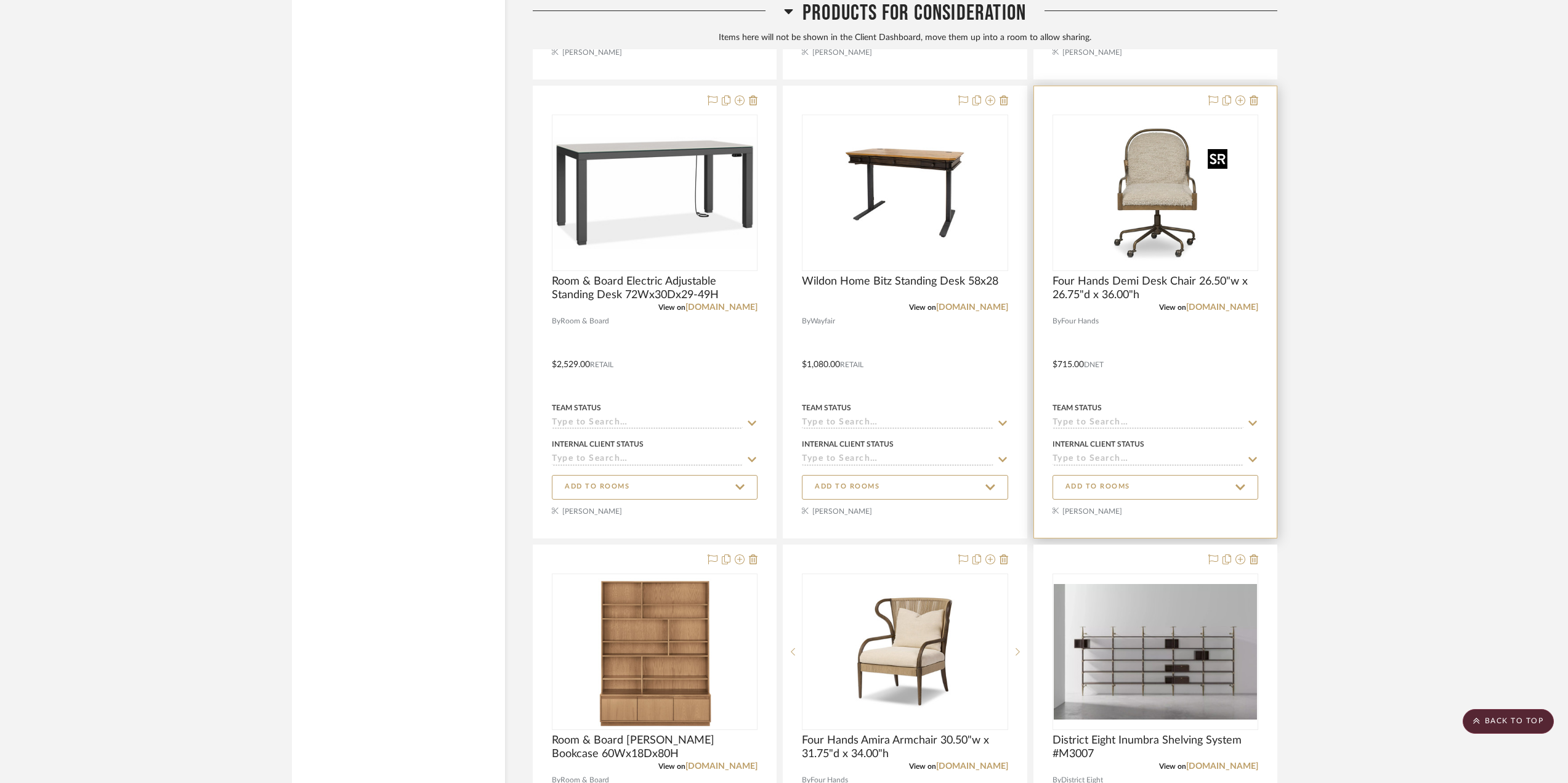
scroll to position [5779, 0]
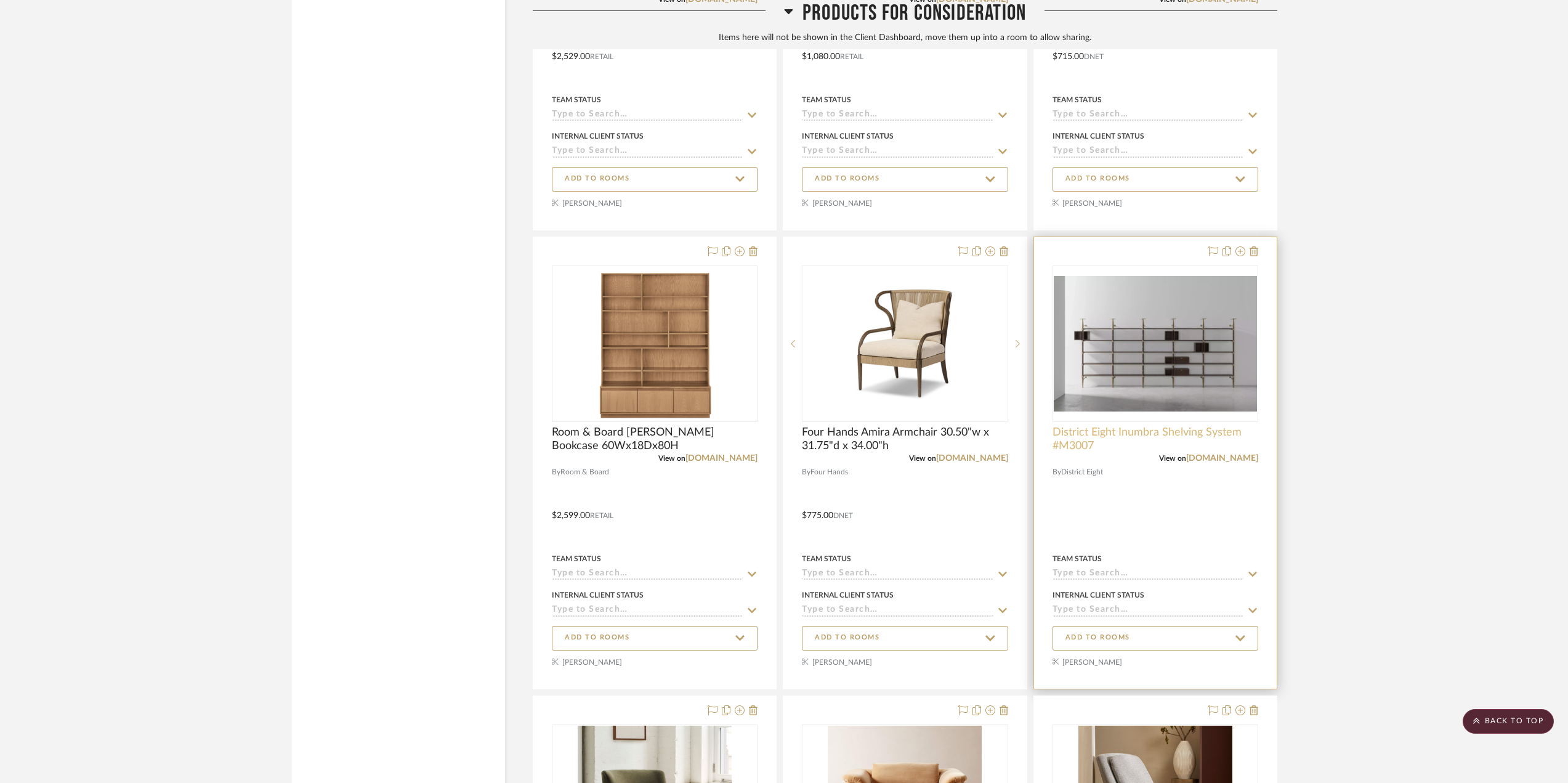
click at [1151, 432] on span "District Eight Inumbra Shelving System #M3007" at bounding box center [1155, 439] width 206 height 27
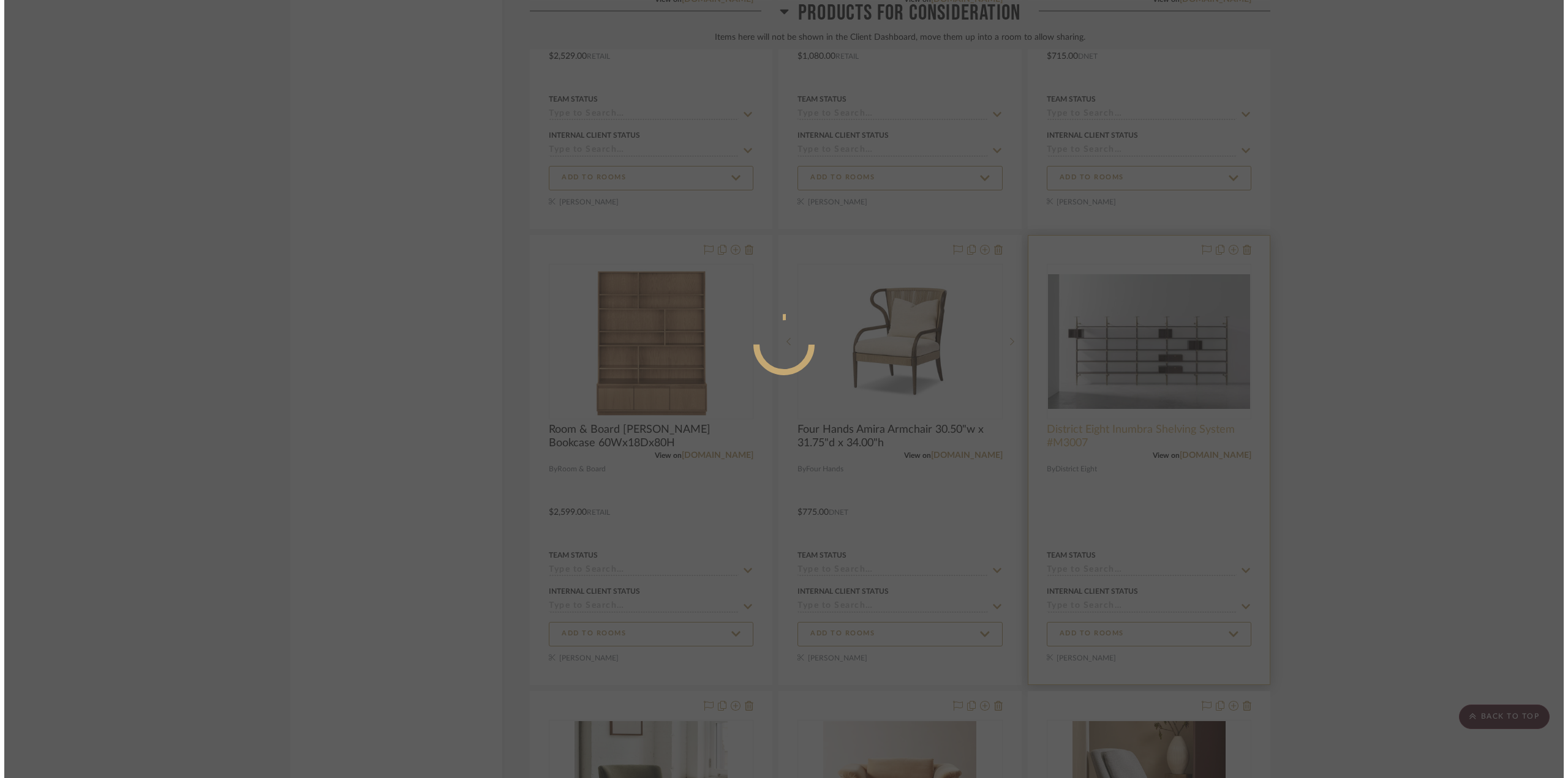
scroll to position [0, 0]
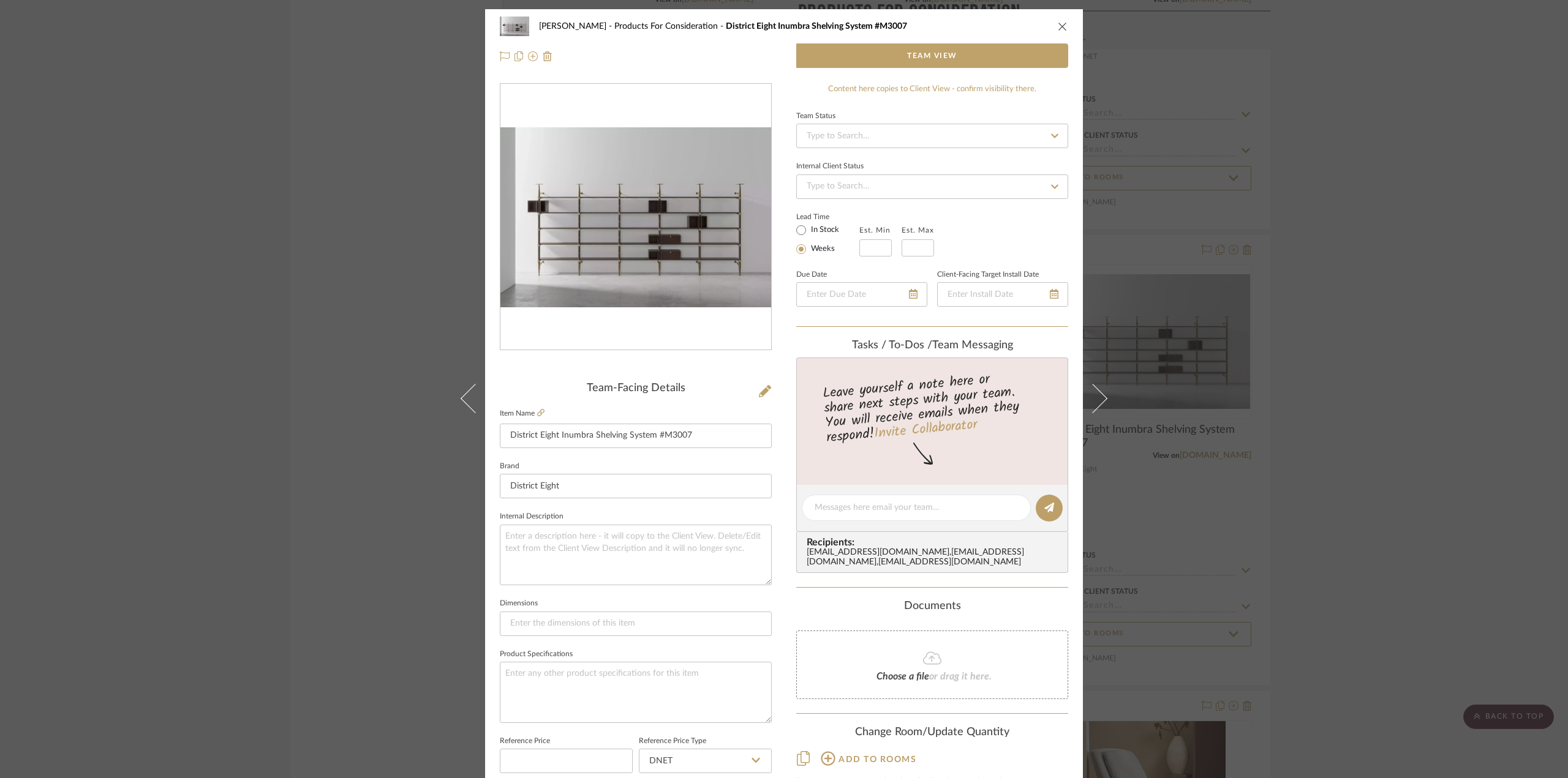
click at [1058, 26] on icon "close" at bounding box center [1063, 26] width 10 height 10
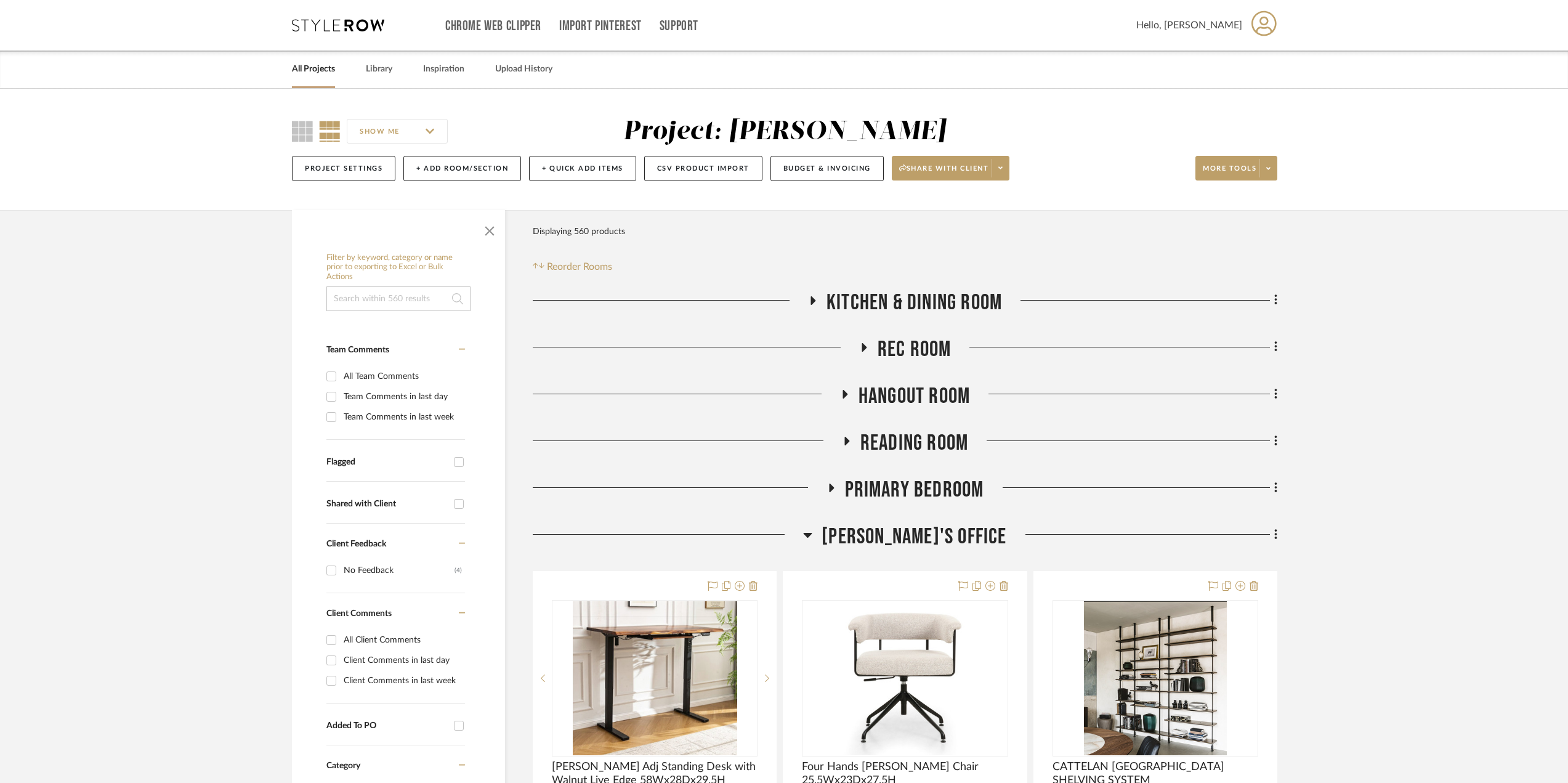
click at [812, 539] on icon at bounding box center [807, 534] width 9 height 15
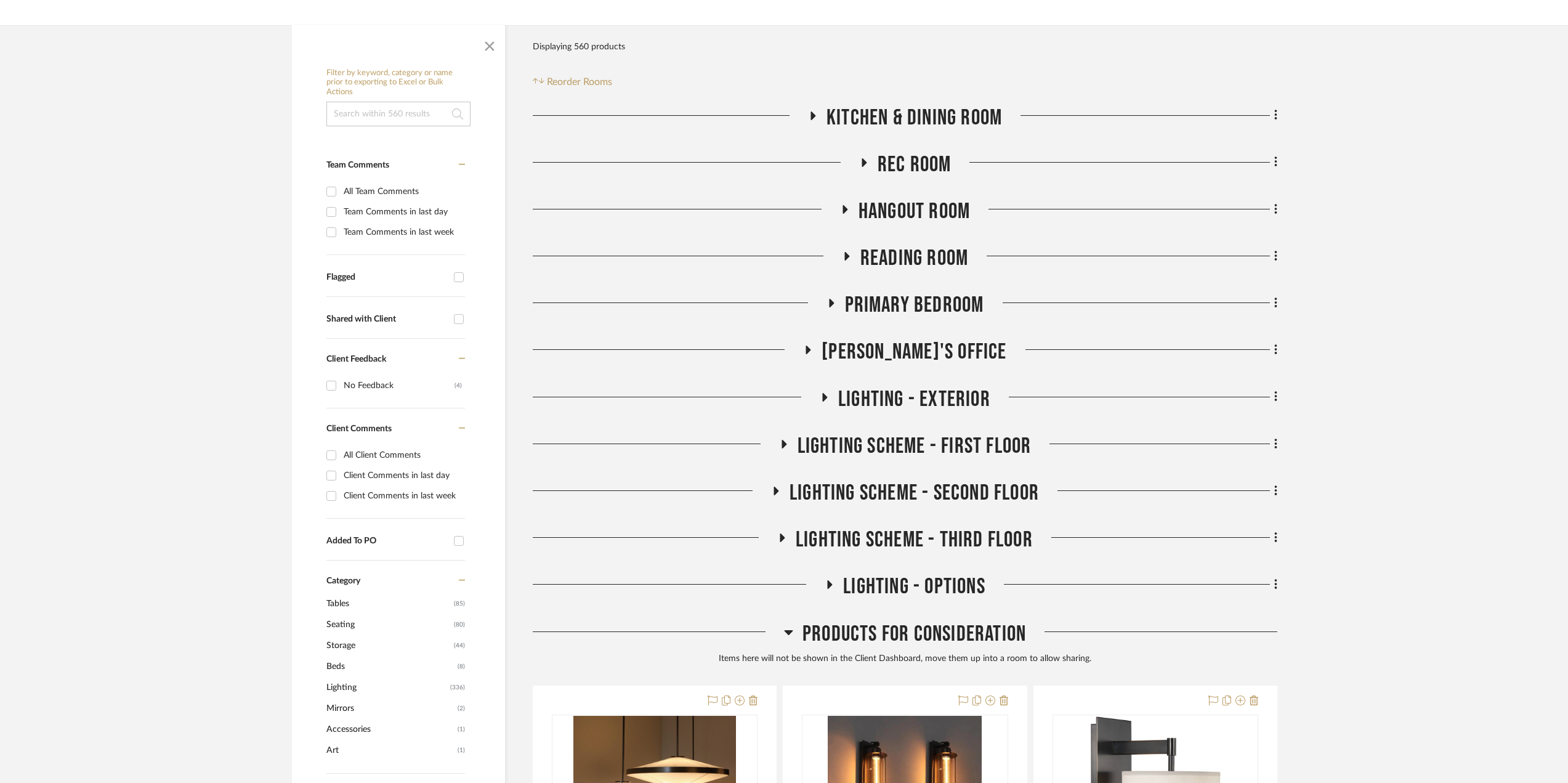
scroll to position [61, 0]
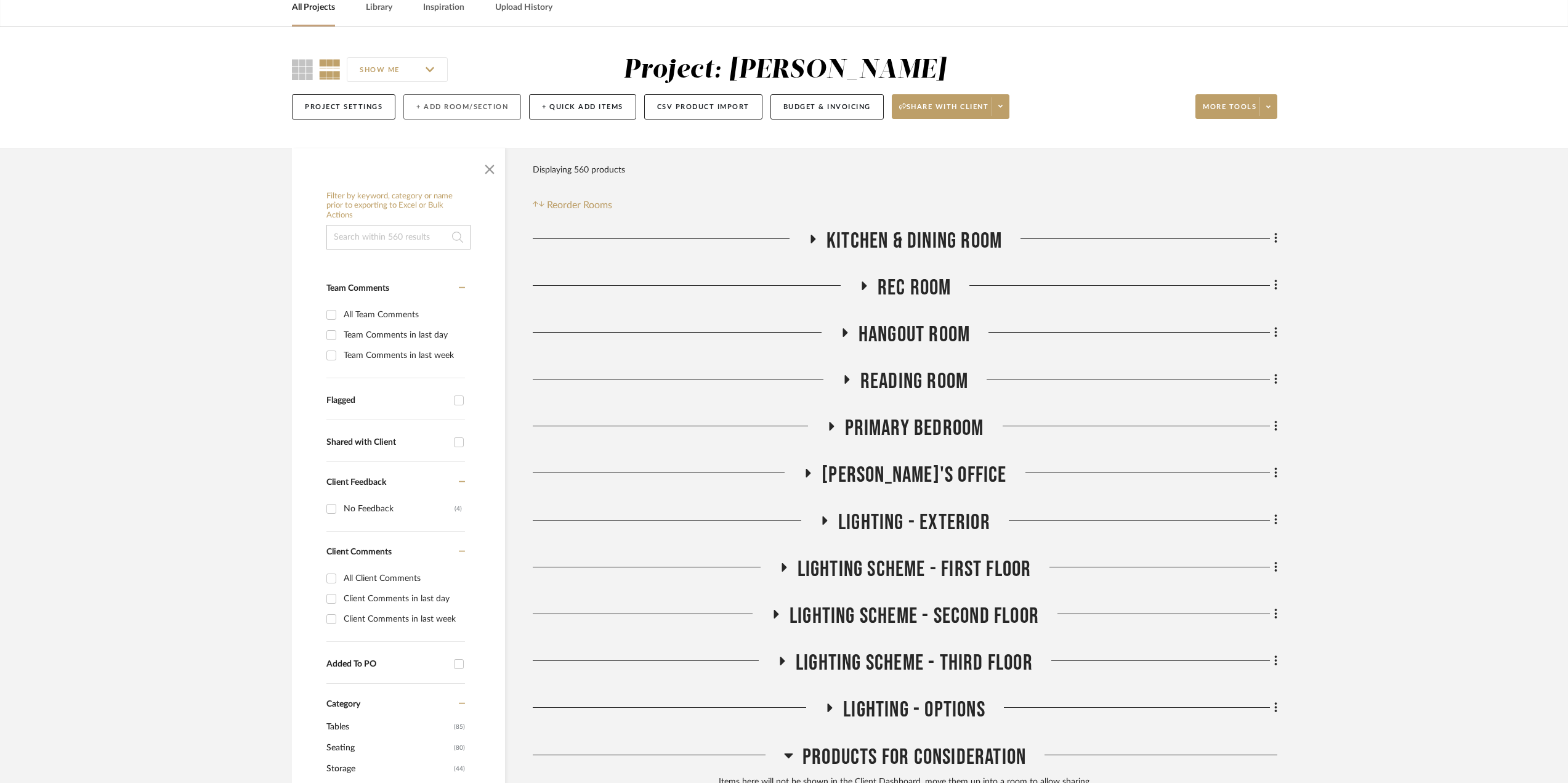
click at [459, 105] on button "+ Add Room/Section" at bounding box center [462, 107] width 118 height 25
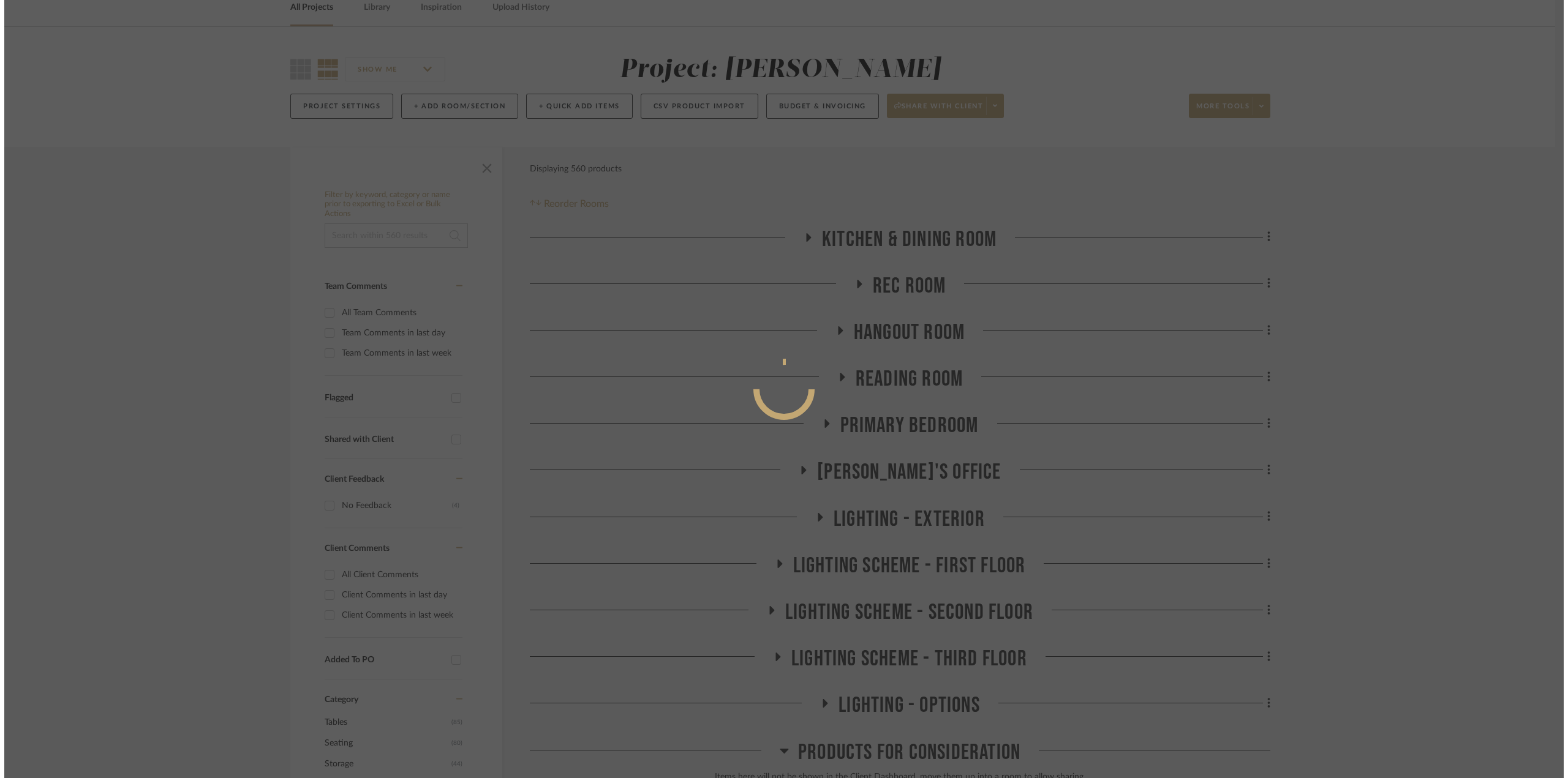
scroll to position [0, 0]
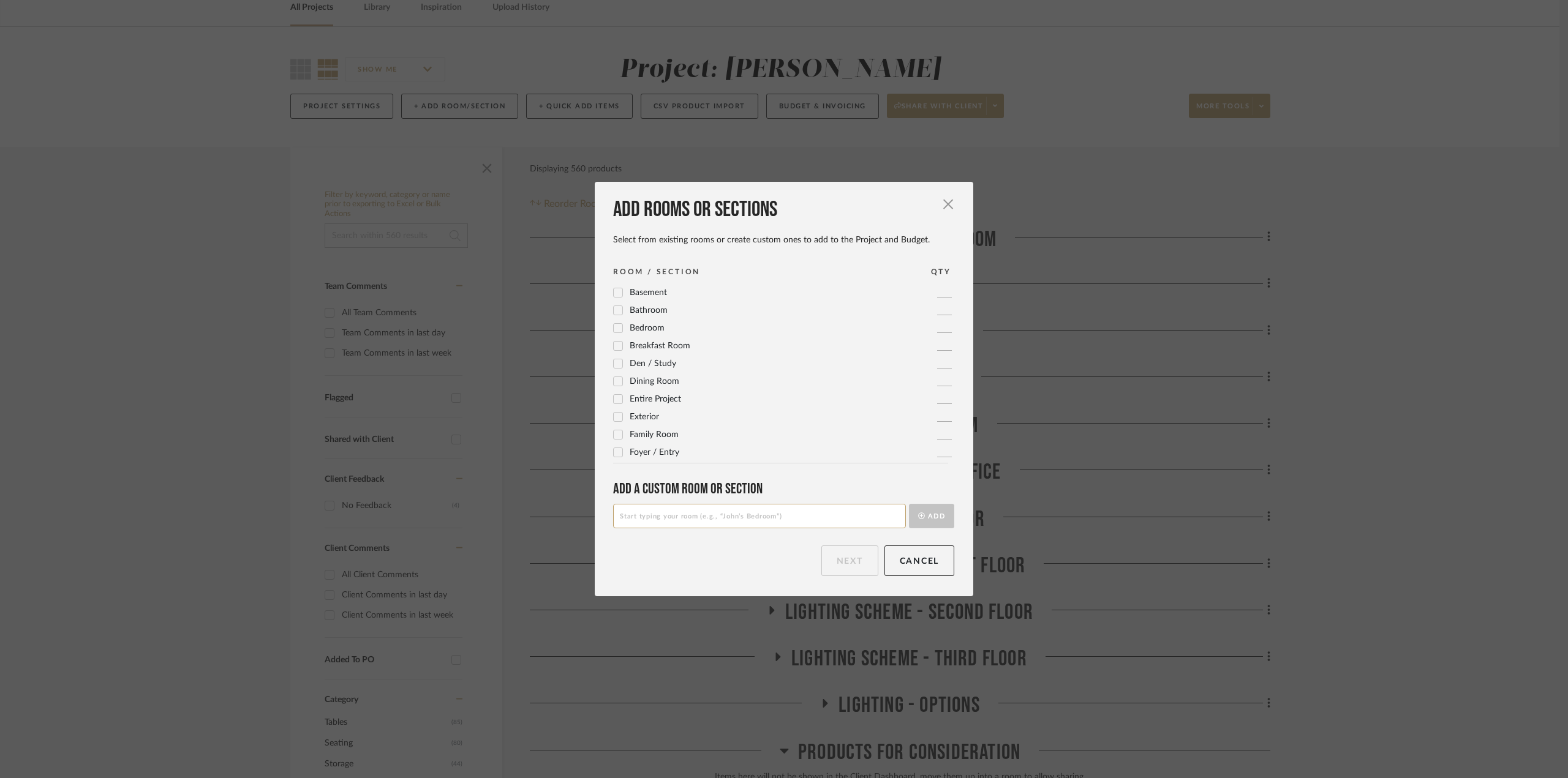
click at [809, 502] on div "Add a Custom room or Section Add" at bounding box center [783, 504] width 341 height 48
click at [802, 520] on input at bounding box center [759, 516] width 293 height 25
type input "OUTDOOR"
click at [927, 511] on button "Add" at bounding box center [931, 516] width 45 height 25
click at [858, 560] on button "Next" at bounding box center [849, 560] width 57 height 31
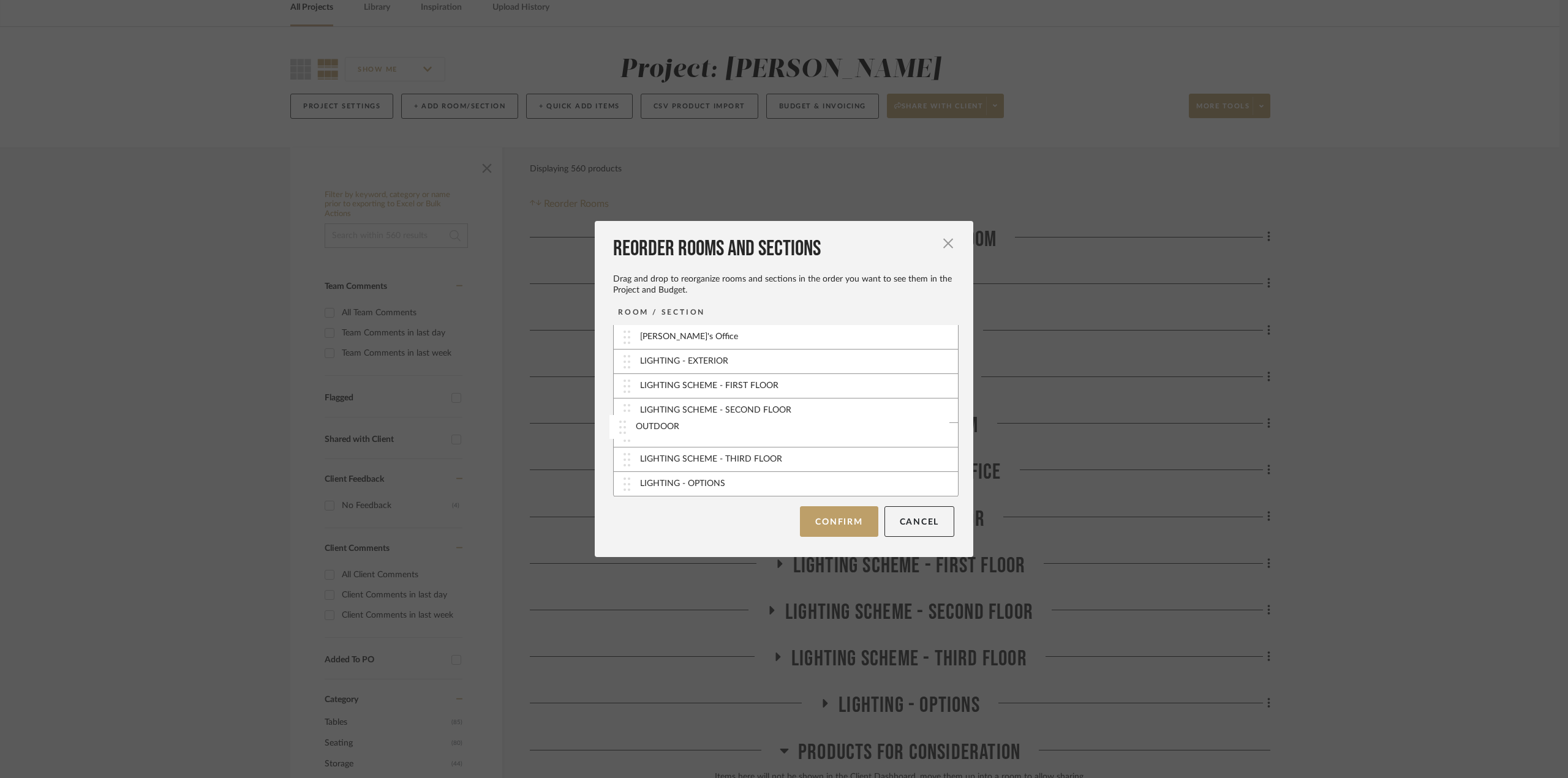
scroll to position [124, 0]
drag, startPoint x: 625, startPoint y: 482, endPoint x: 625, endPoint y: 357, distance: 125.0
click at [847, 523] on button "Confirm" at bounding box center [839, 521] width 78 height 31
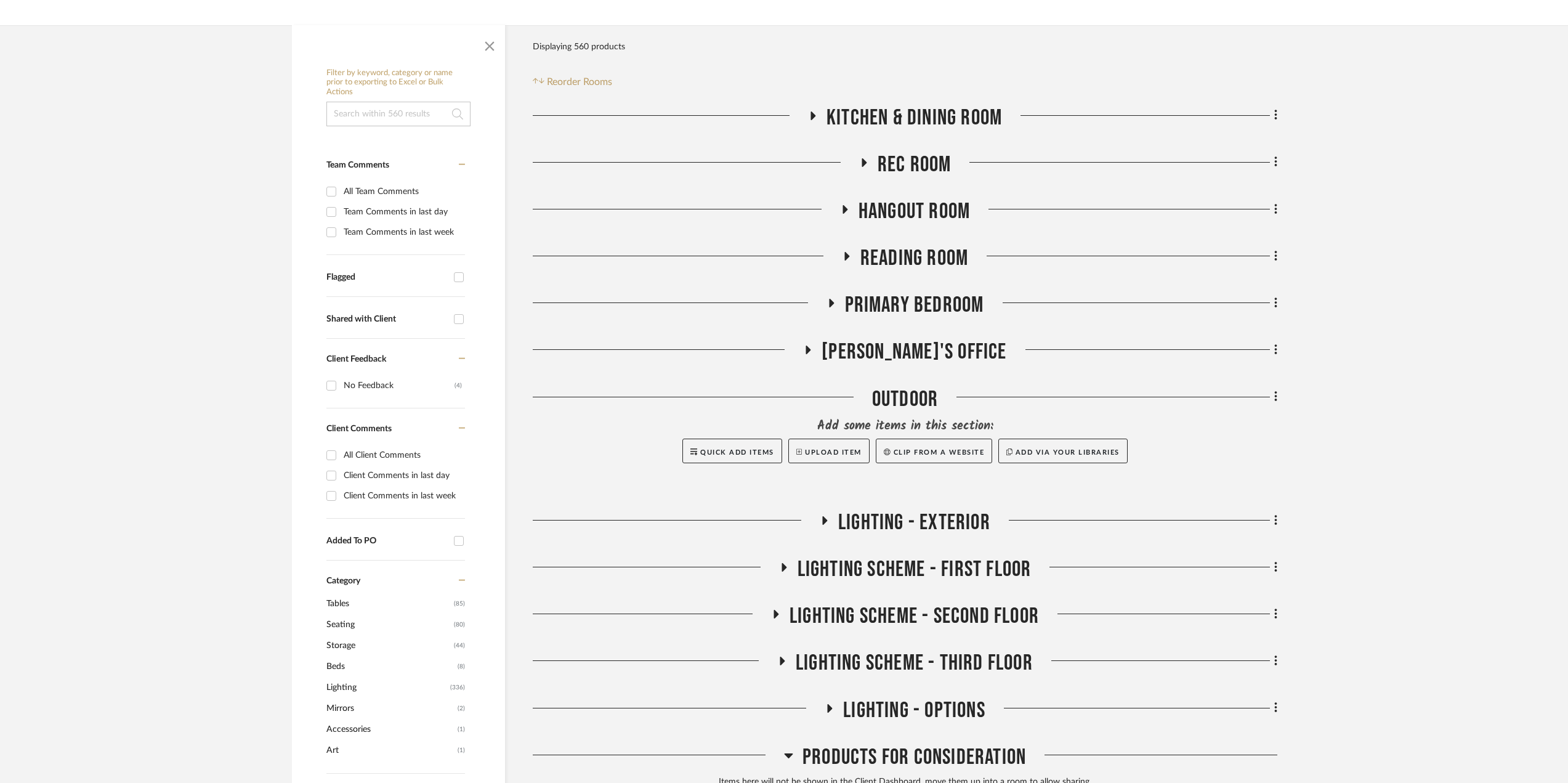
scroll to position [0, 0]
